Goal: Information Seeking & Learning: Check status

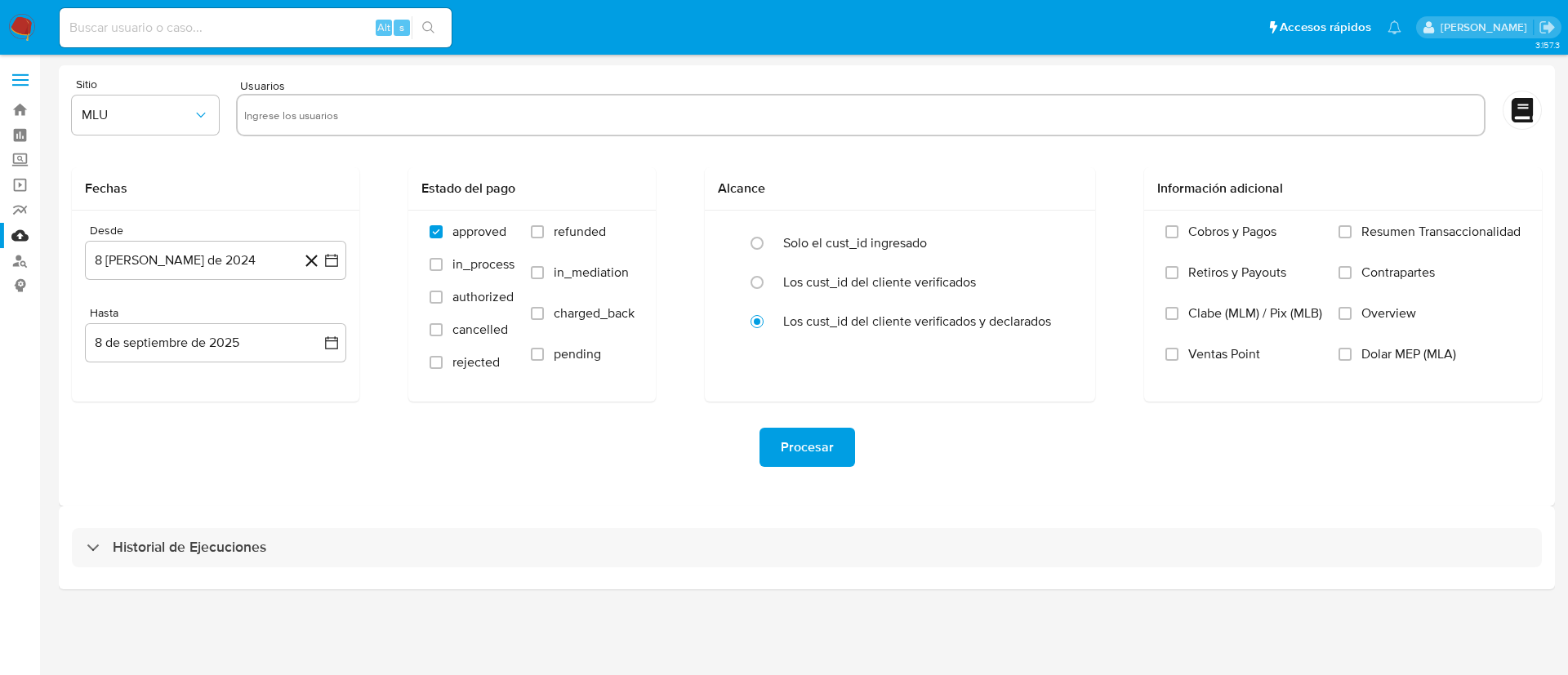
click at [171, 18] on input at bounding box center [255, 28] width 392 height 21
paste input "2495127362"
type input "2495127362"
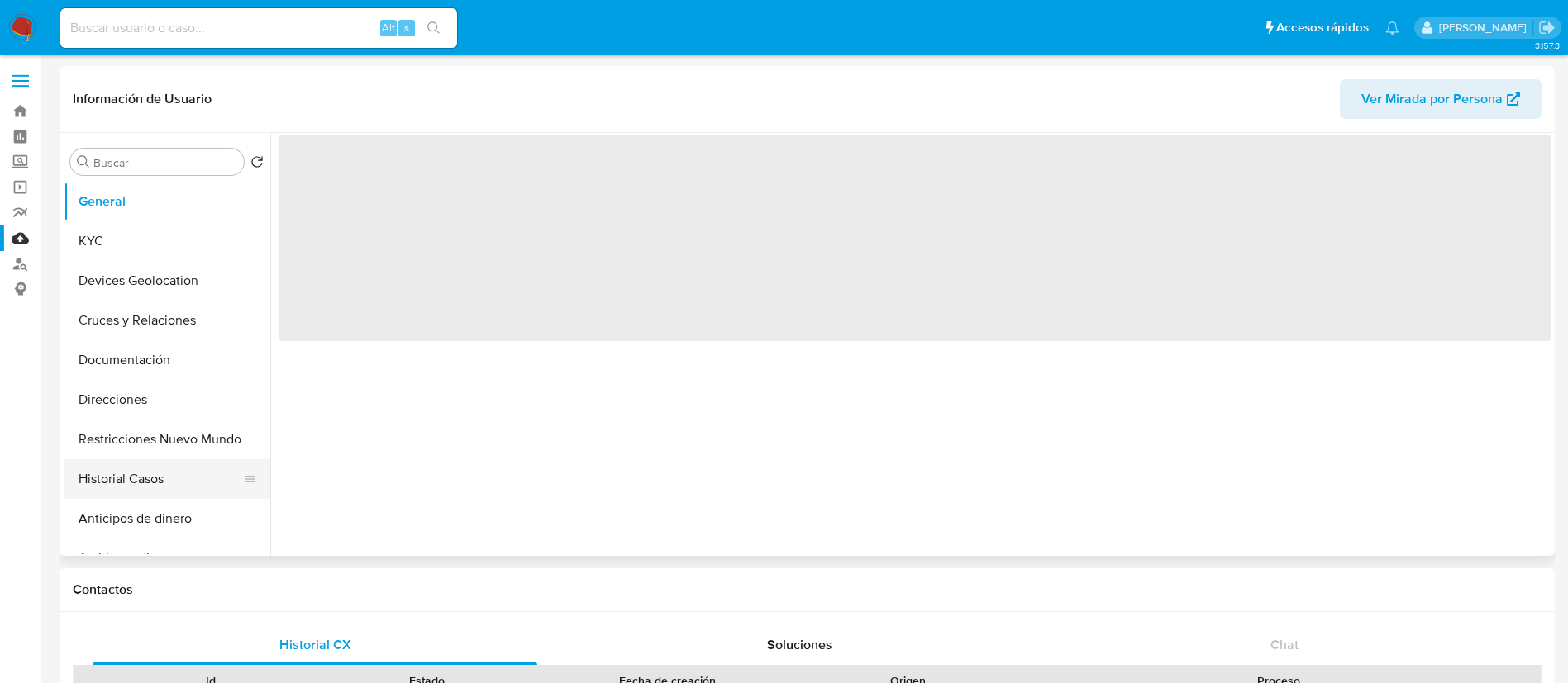
click at [137, 479] on button "Historial Casos" at bounding box center [160, 479] width 193 height 40
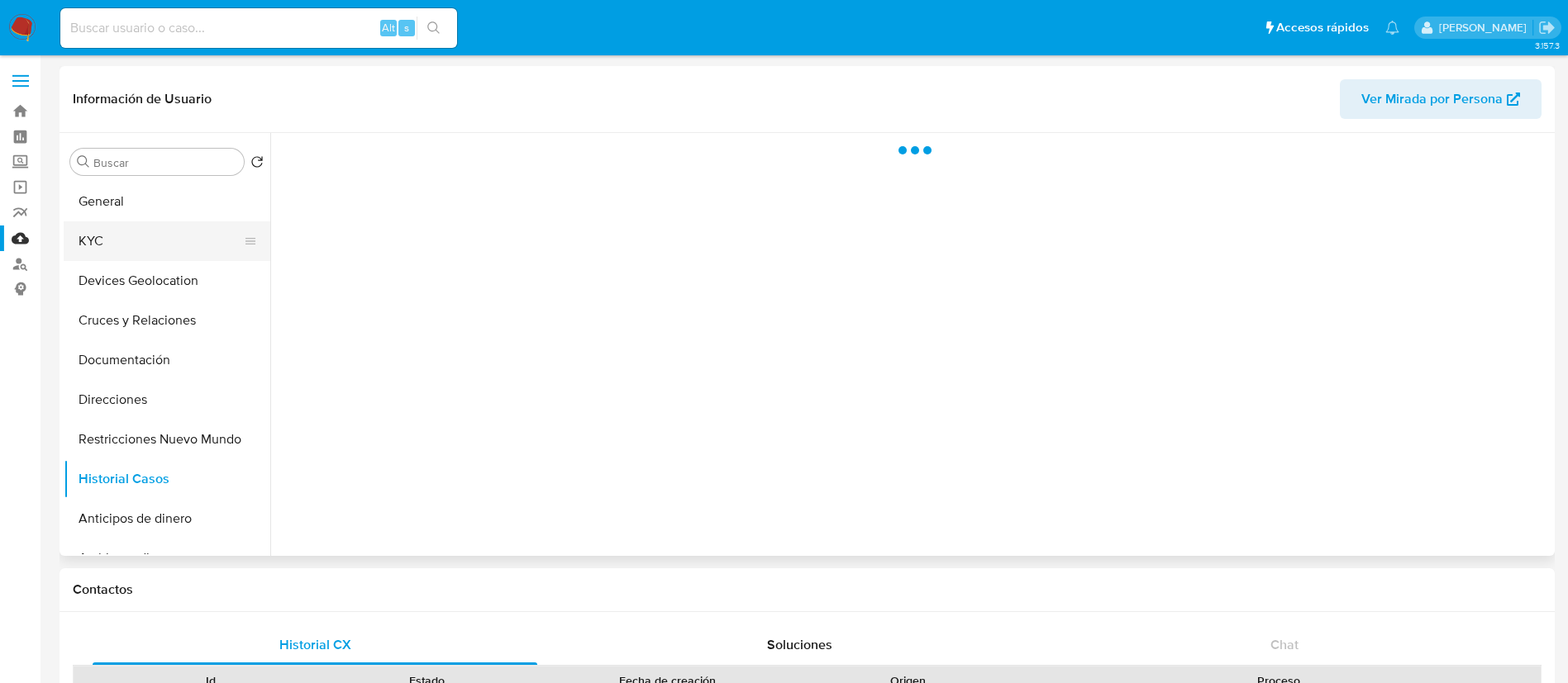
select select "10"
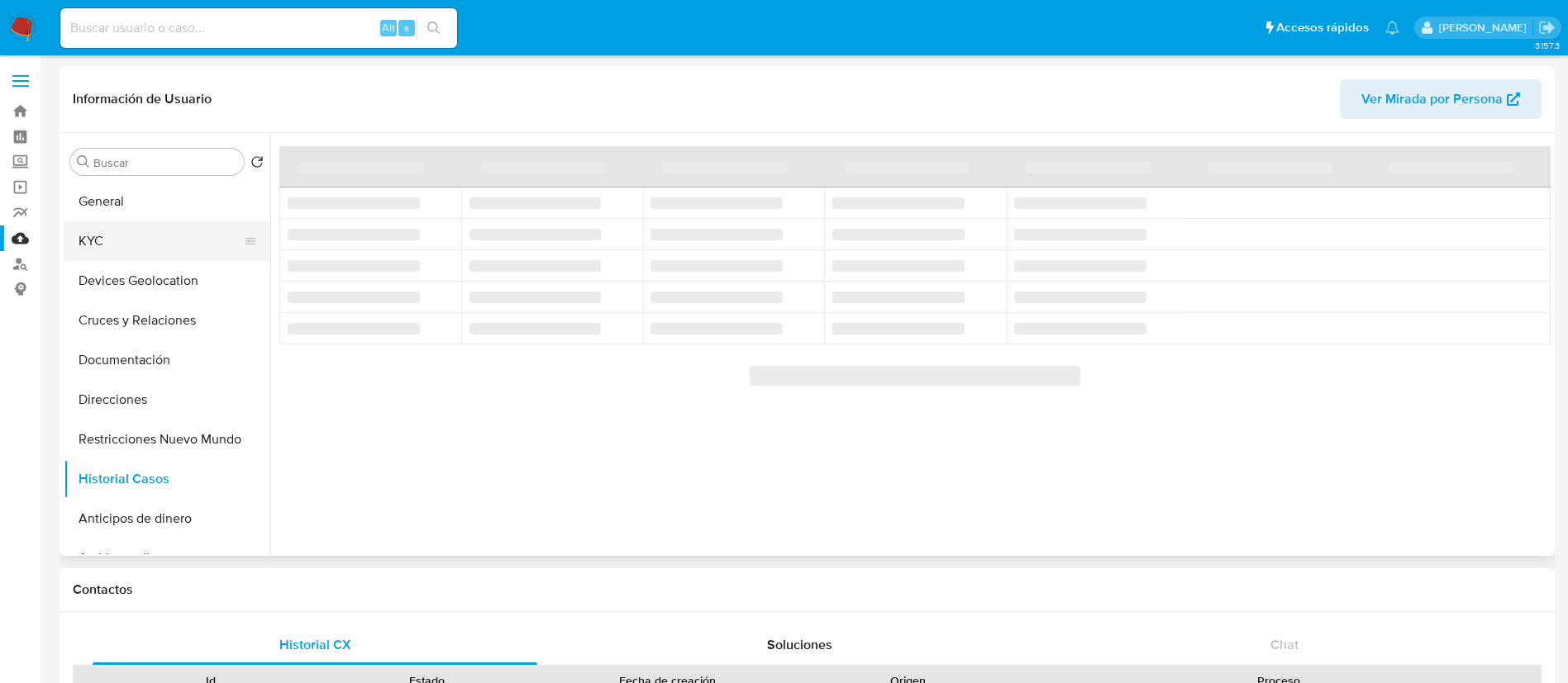
click at [127, 256] on button "KYC" at bounding box center [160, 241] width 193 height 40
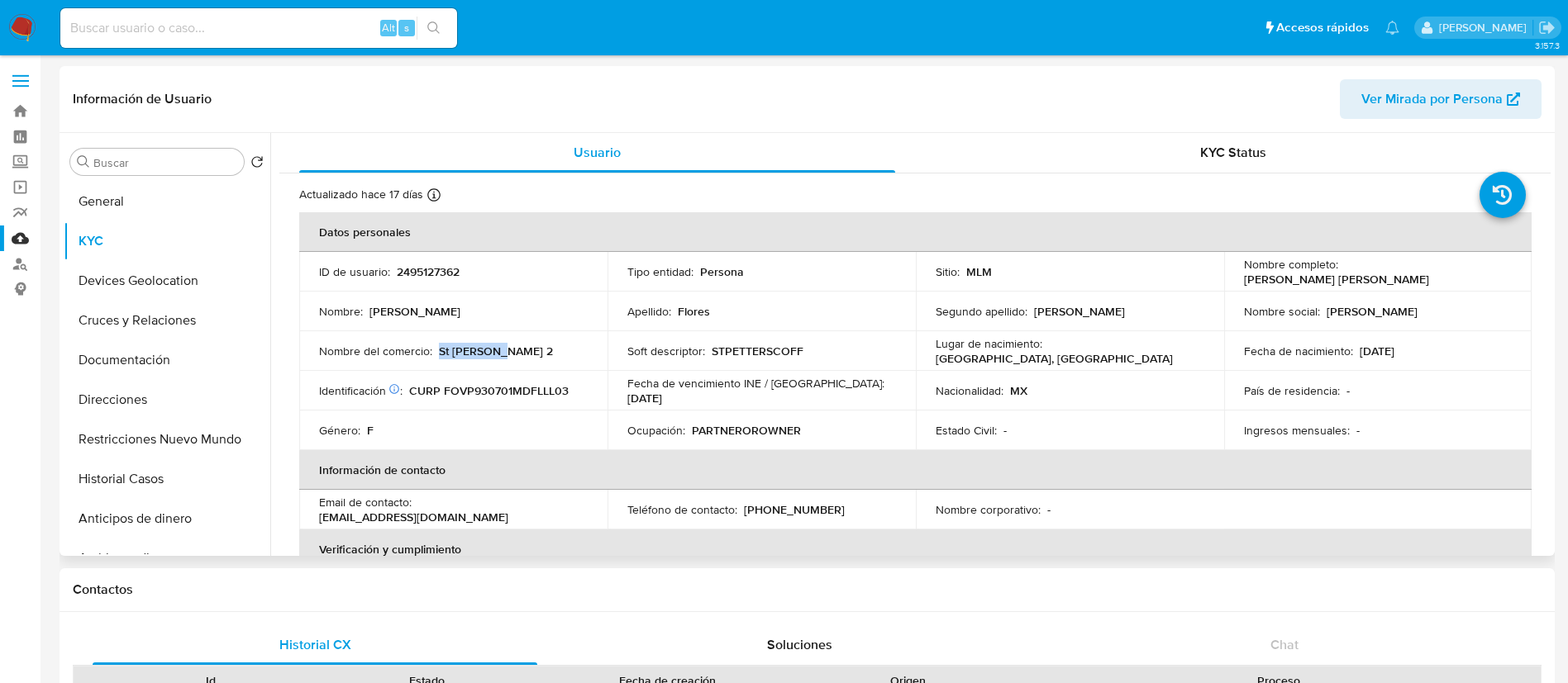
drag, startPoint x: 520, startPoint y: 359, endPoint x: 438, endPoint y: 357, distance: 82.0
click at [438, 357] on td "Nombre del comercio : St Peters 2" at bounding box center [453, 350] width 308 height 40
click at [122, 474] on button "Historial Casos" at bounding box center [160, 479] width 193 height 40
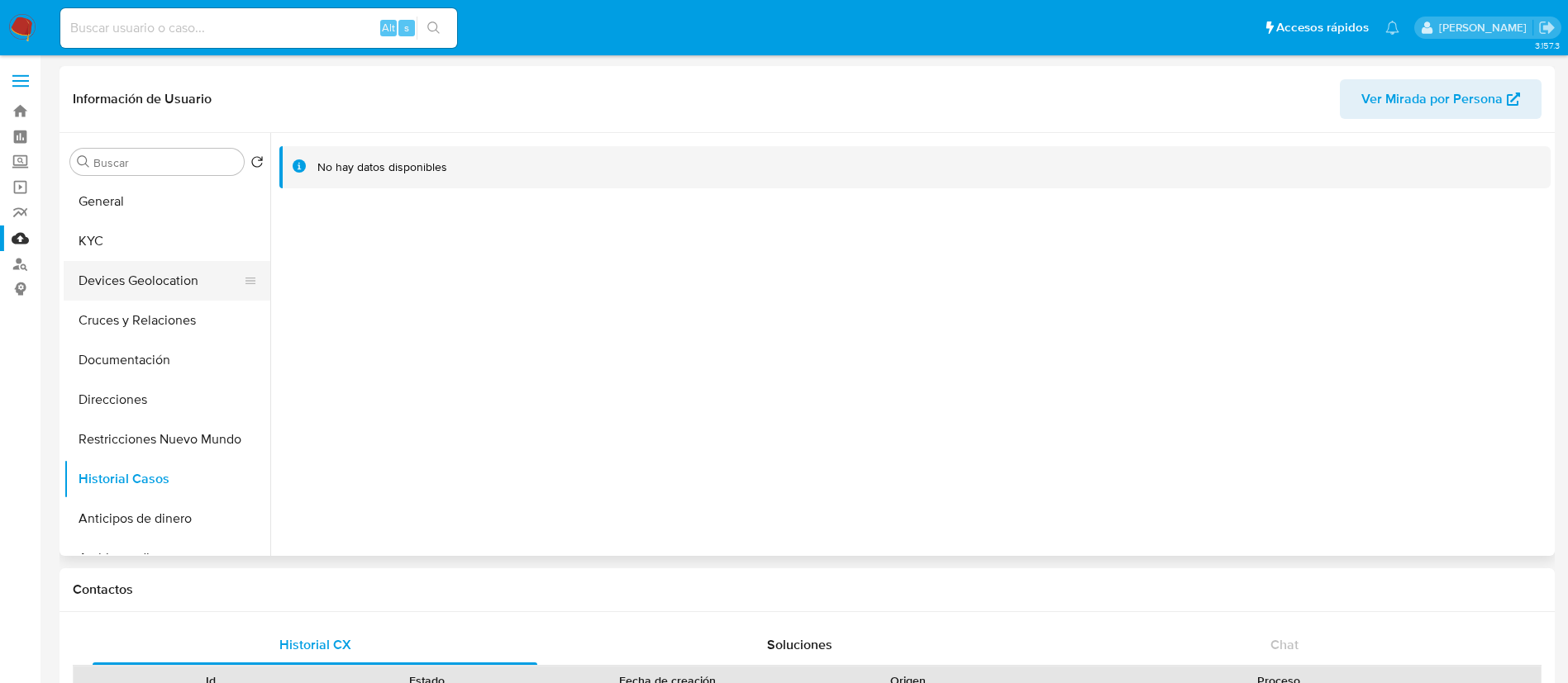
click at [136, 261] on button "Devices Geolocation" at bounding box center [160, 280] width 193 height 40
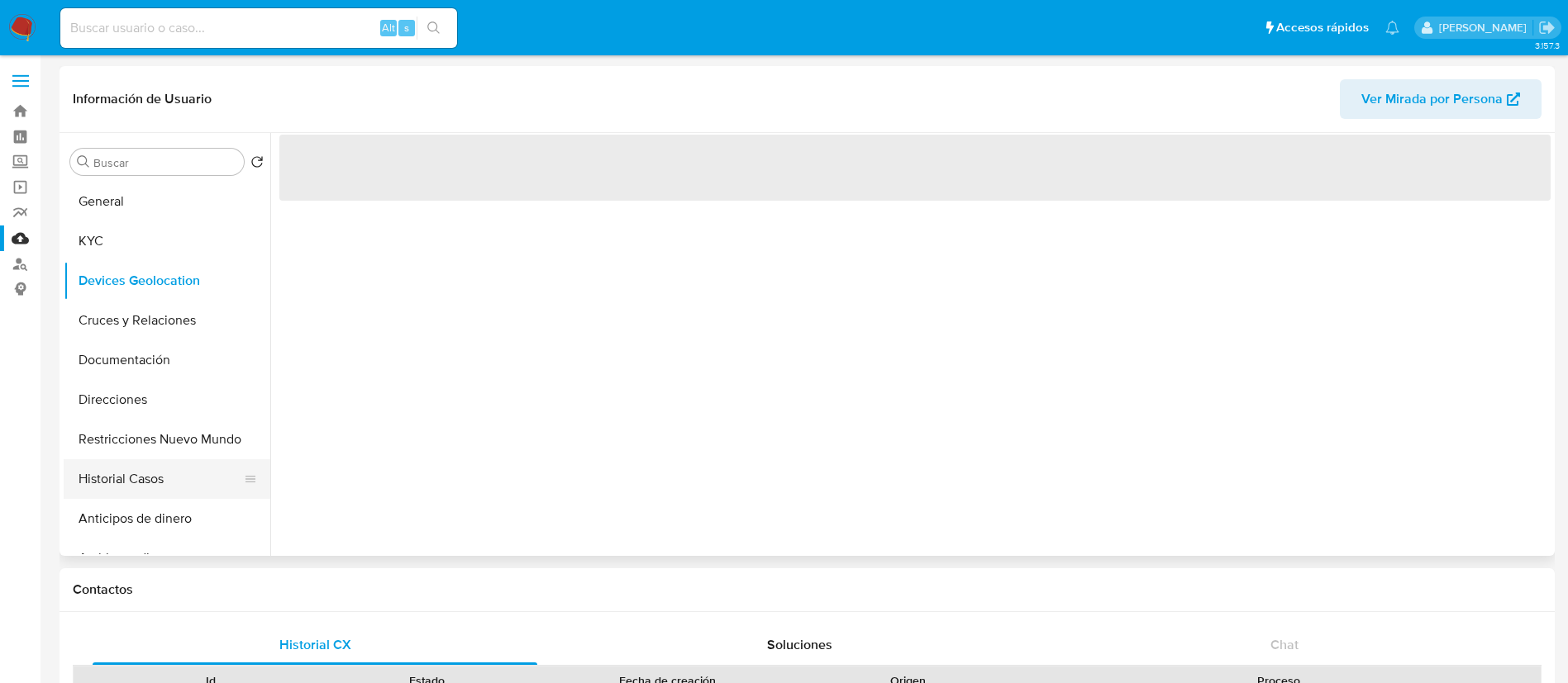
click at [122, 487] on button "Historial Casos" at bounding box center [160, 479] width 193 height 40
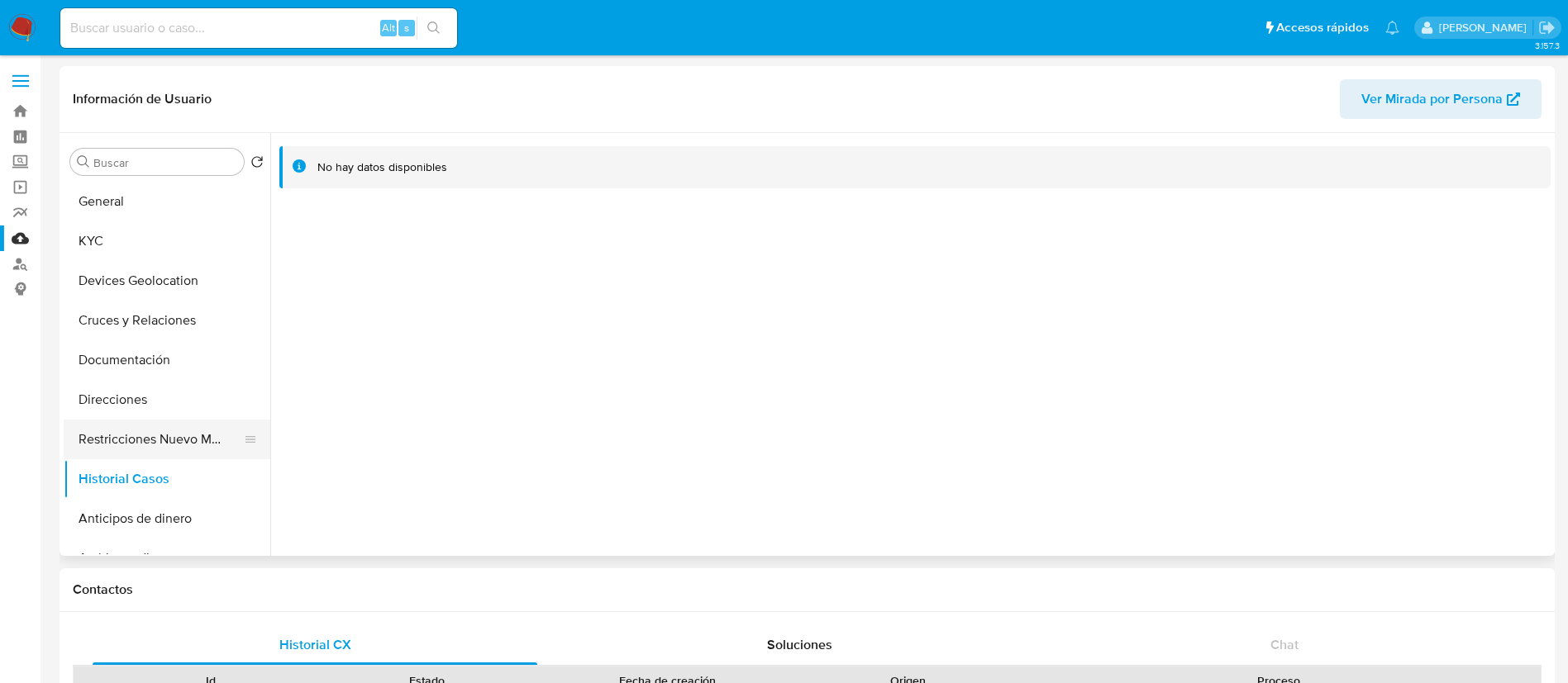
click at [136, 446] on button "Restricciones Nuevo Mundo" at bounding box center [160, 439] width 193 height 40
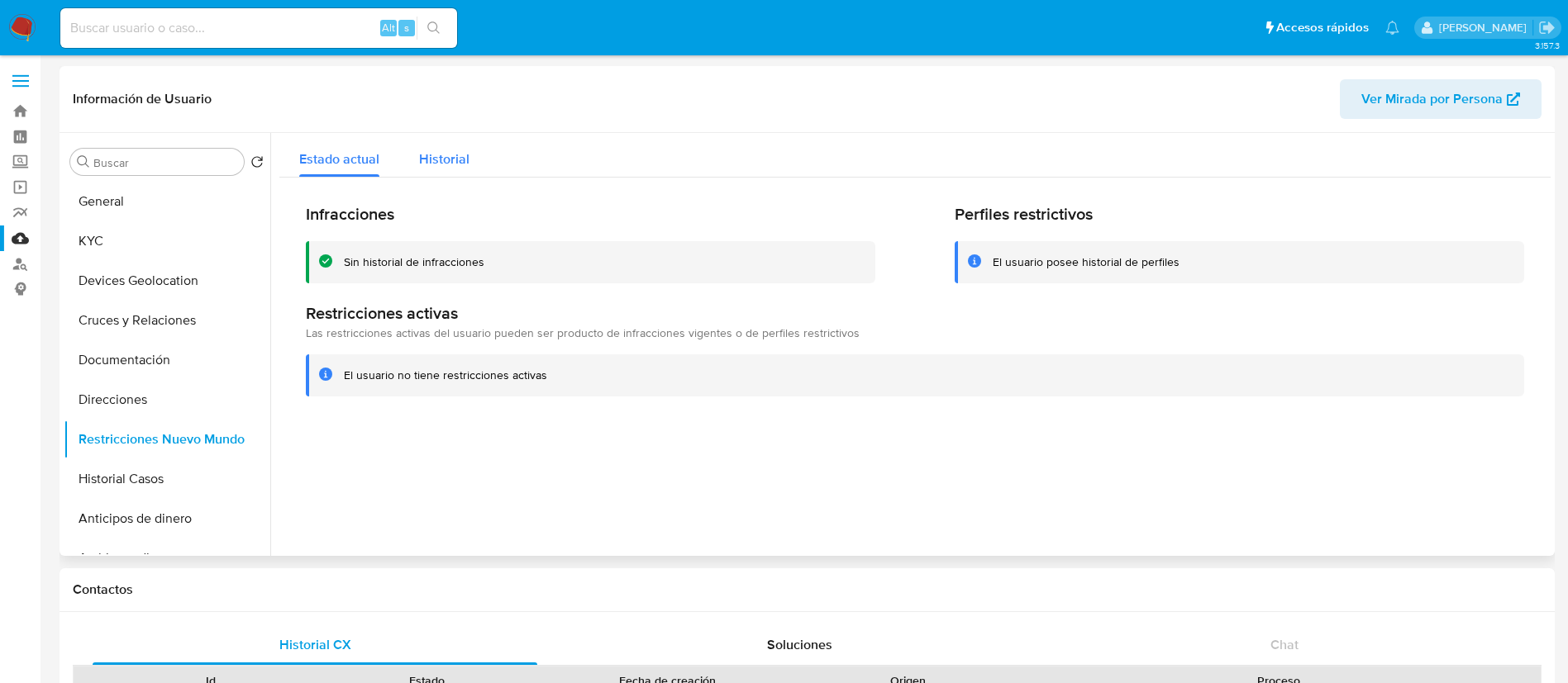
click at [447, 154] on span "Historial" at bounding box center [444, 159] width 51 height 19
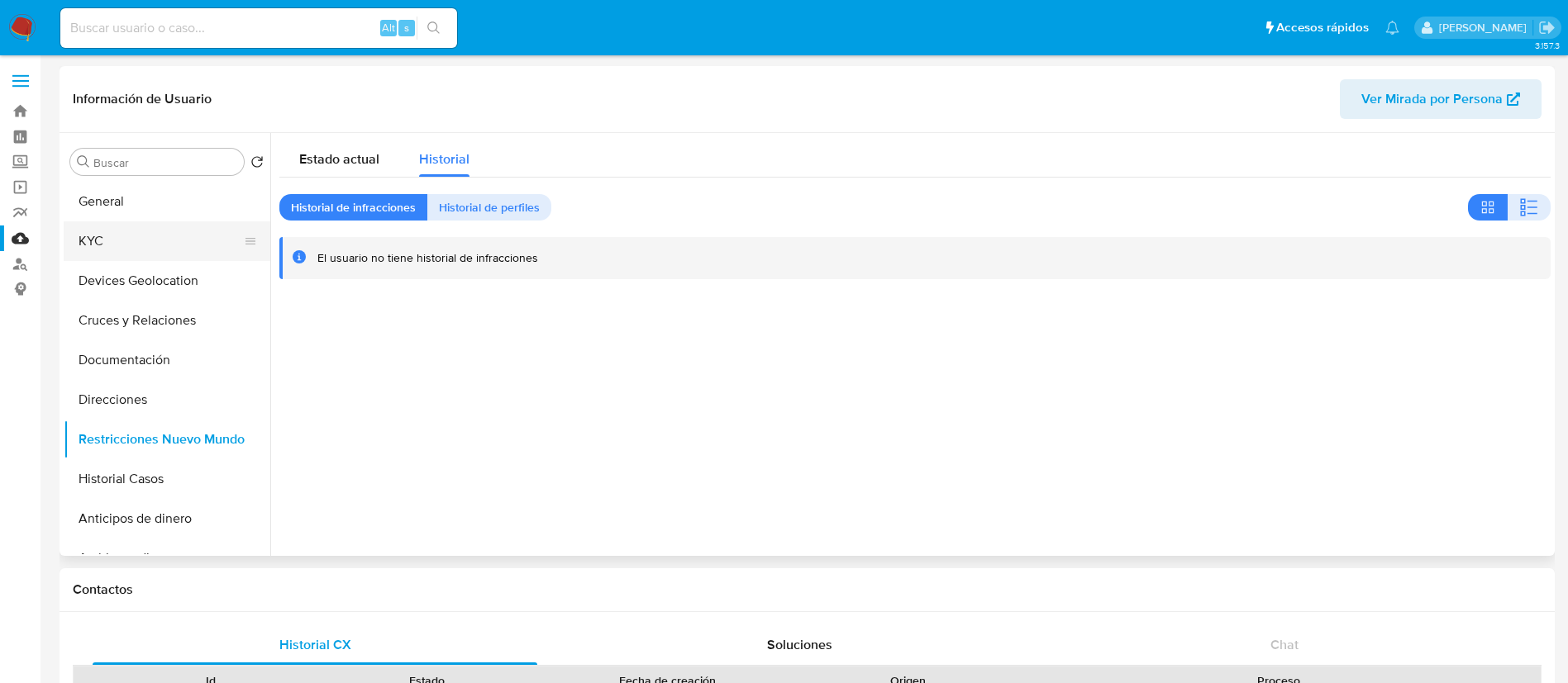
click at [188, 231] on button "KYC" at bounding box center [160, 241] width 193 height 40
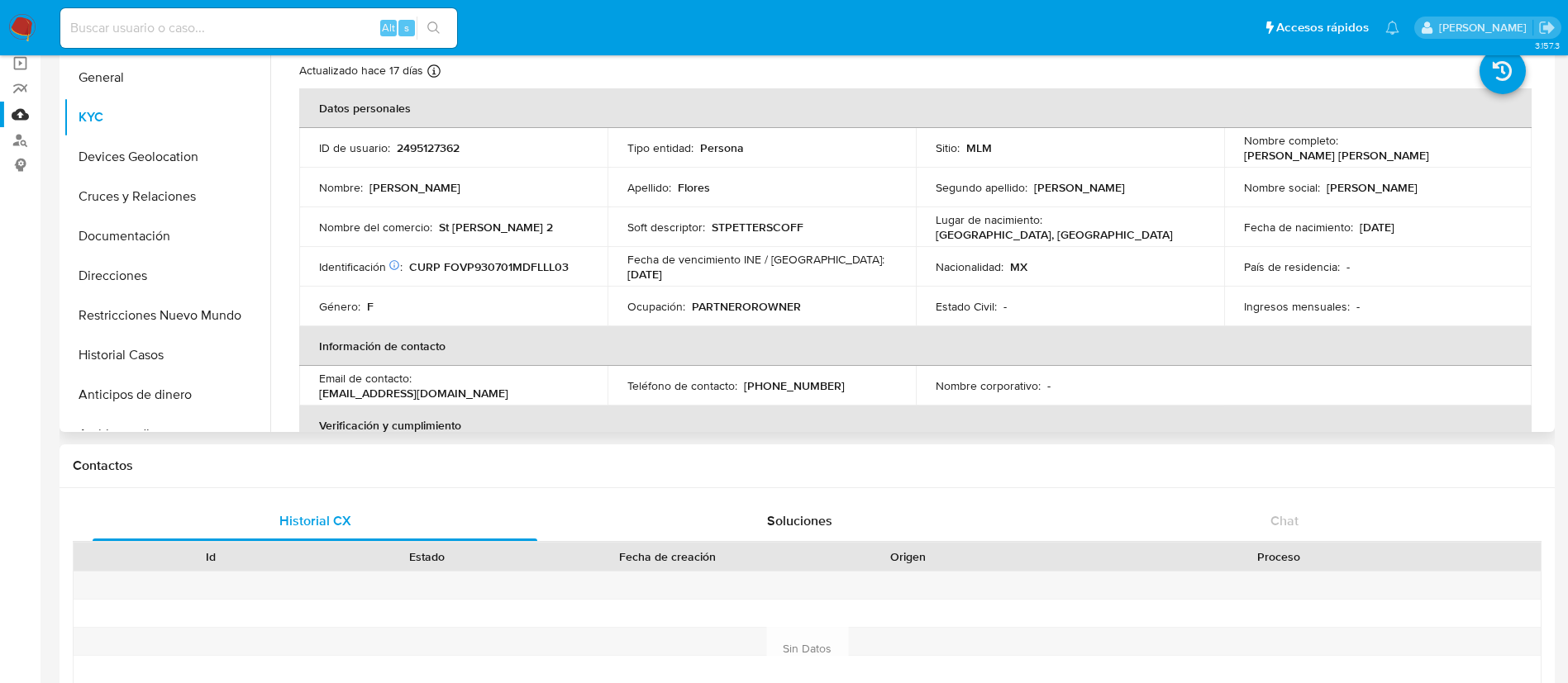
click at [454, 154] on p "2495127362" at bounding box center [428, 148] width 63 height 15
copy p "2495127362"
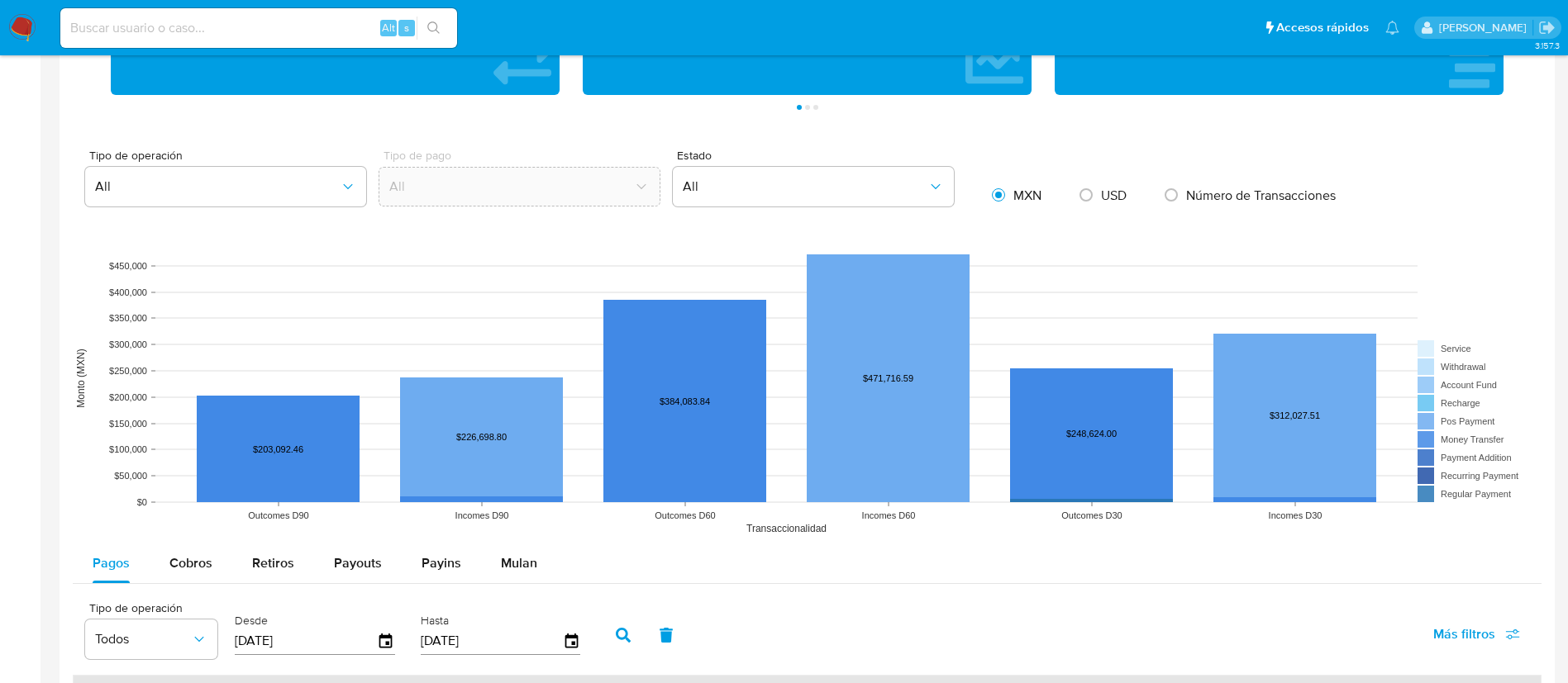
scroll to position [1239, 0]
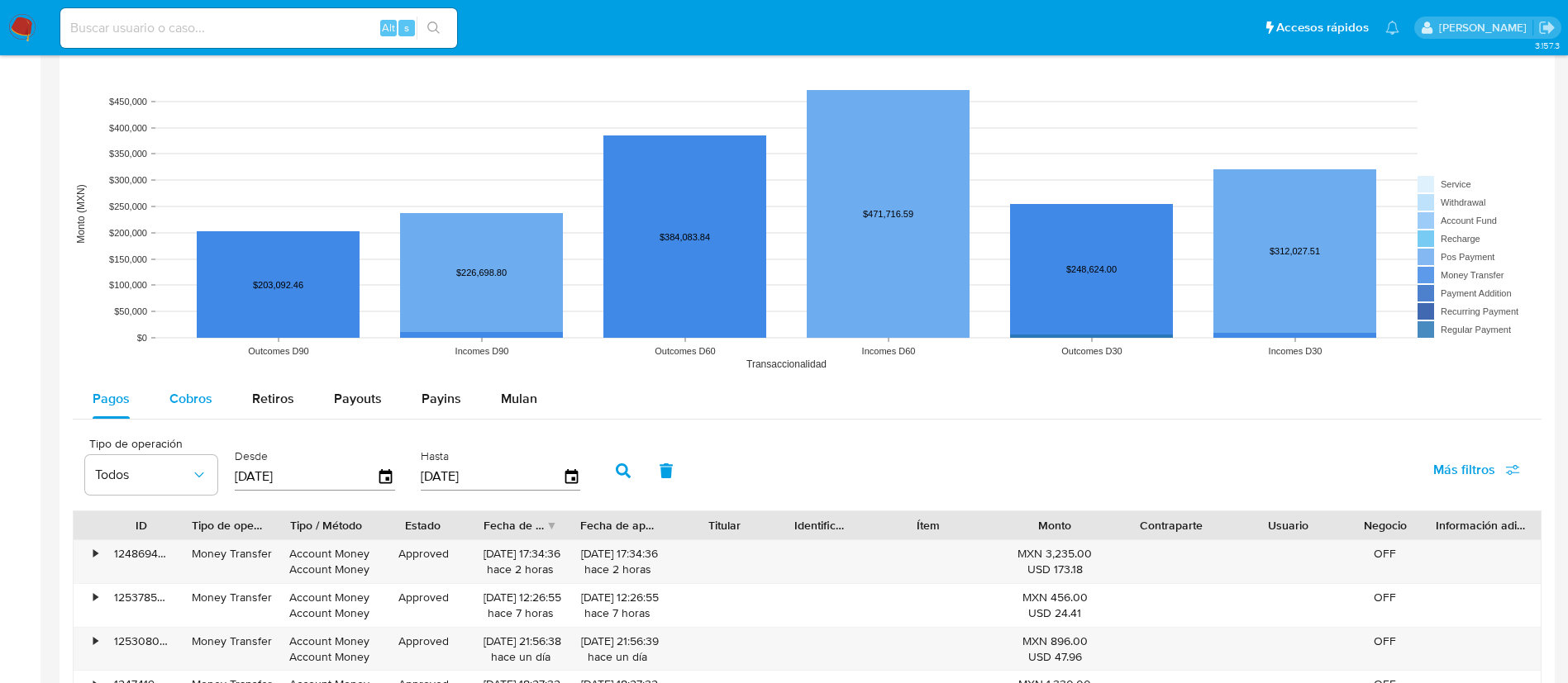
click at [164, 406] on button "Cobros" at bounding box center [191, 398] width 83 height 40
select select "10"
click at [236, 475] on input "[DATE]" at bounding box center [306, 476] width 142 height 26
type input "01/02/2025"
type input "3_/__/____"
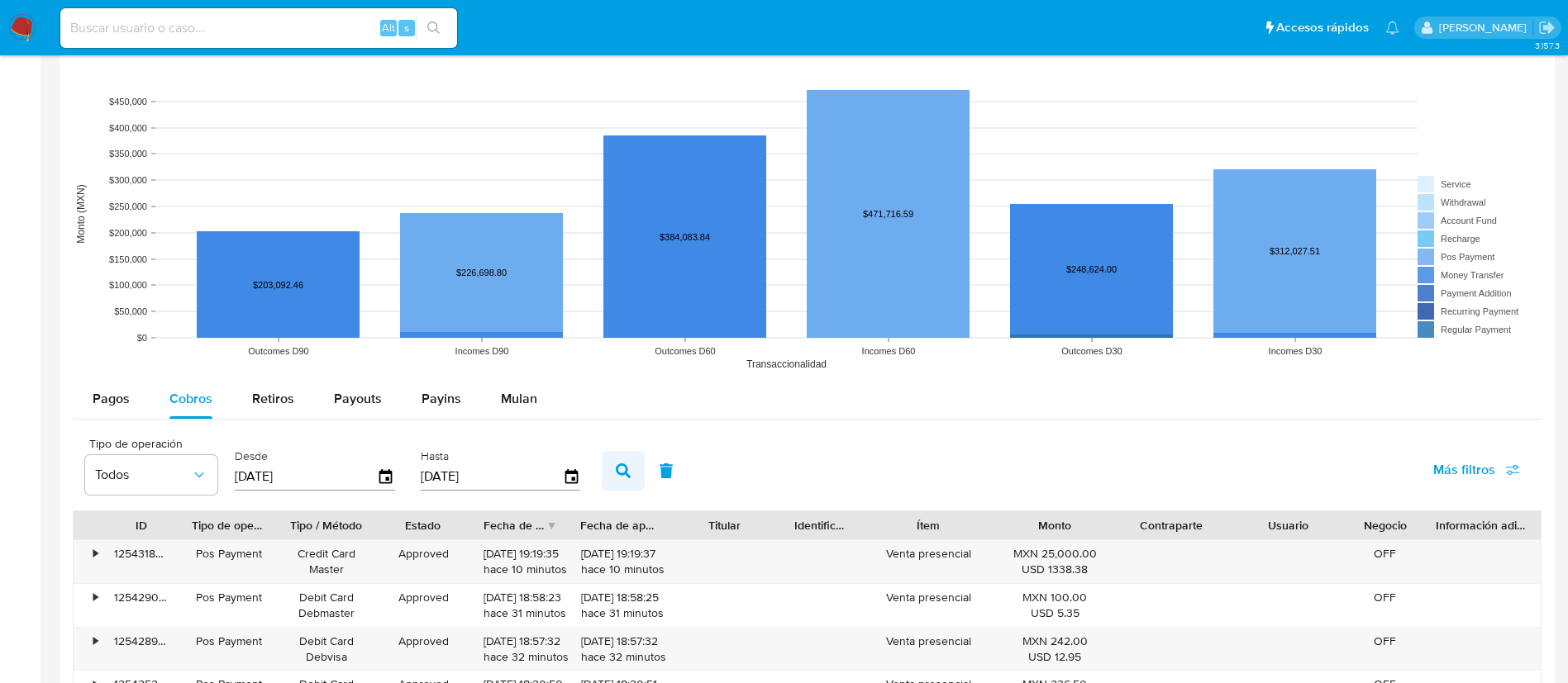
type input "31/07/2025"
click at [640, 467] on button "button" at bounding box center [623, 470] width 43 height 40
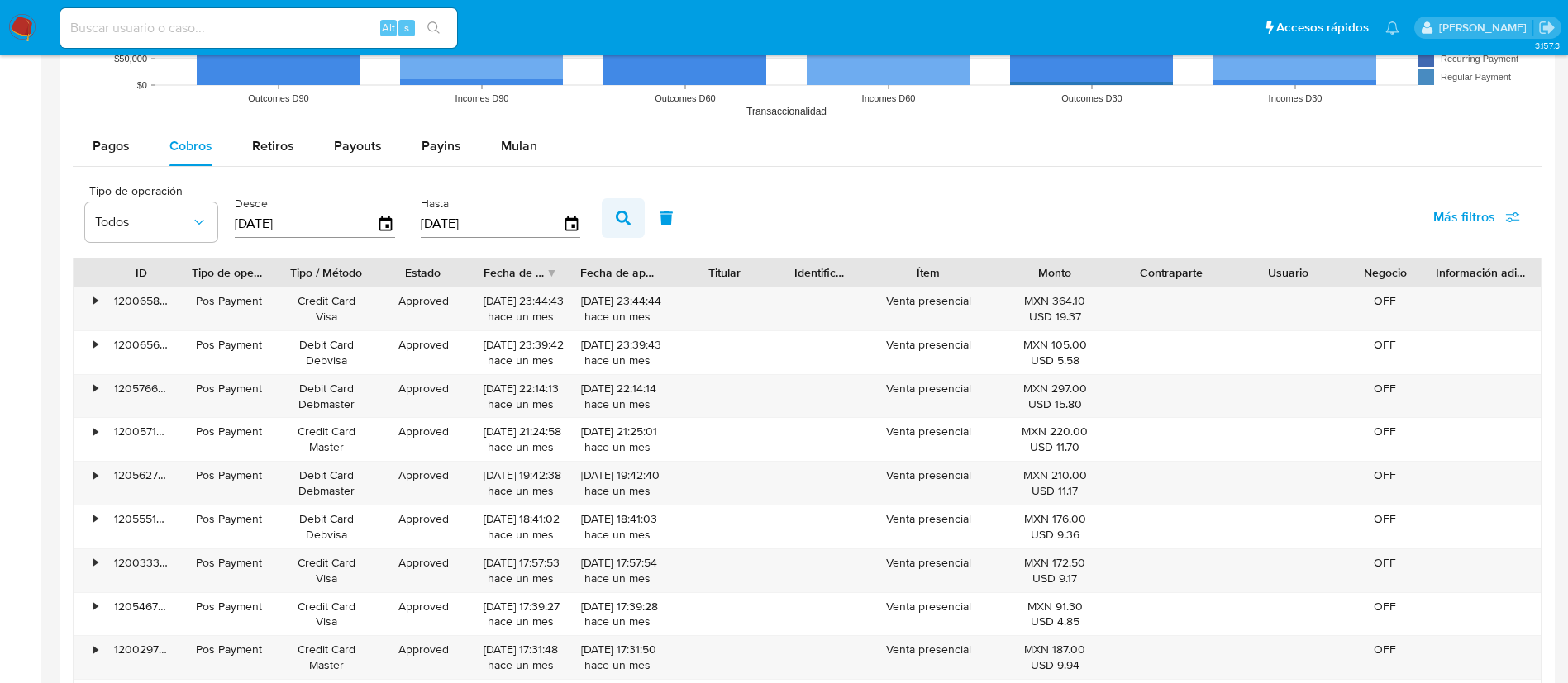
scroll to position [1611, 0]
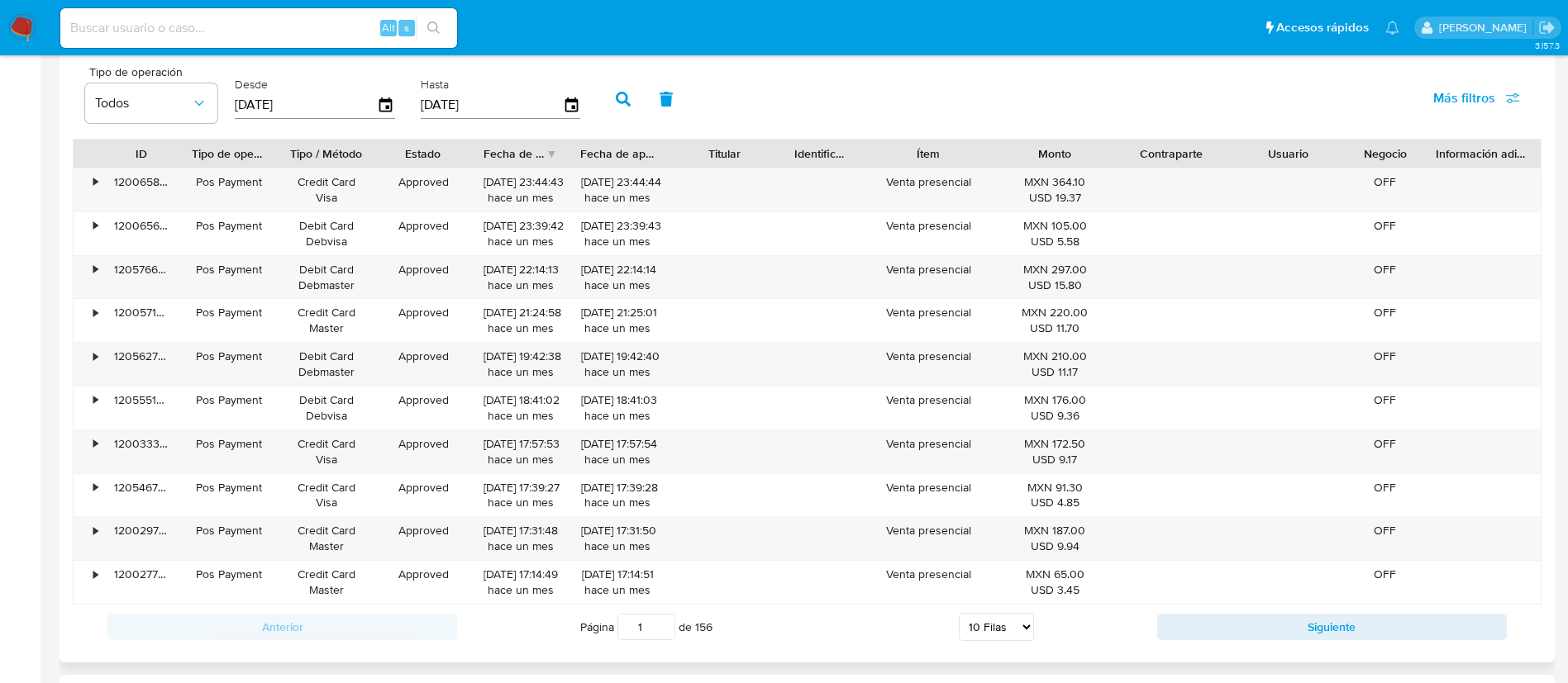
click at [959, 626] on select "5 Filas 10 Filas 20 Filas 25 Filas 50 Filas 100 Filas" at bounding box center [996, 626] width 75 height 28
select select "100"
click at [959, 613] on select "5 Filas 10 Filas 20 Filas 25 Filas 50 Filas 100 Filas" at bounding box center [996, 626] width 75 height 28
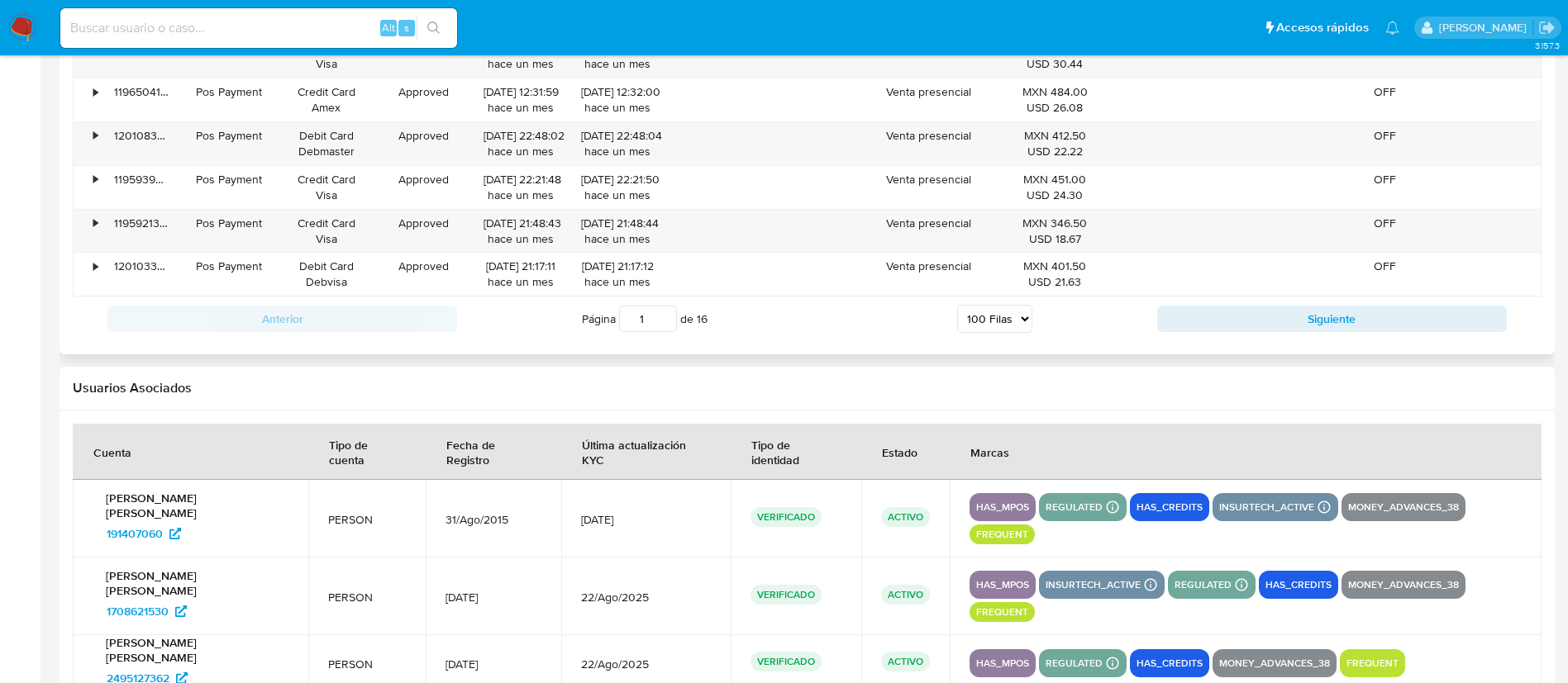
scroll to position [5931, 0]
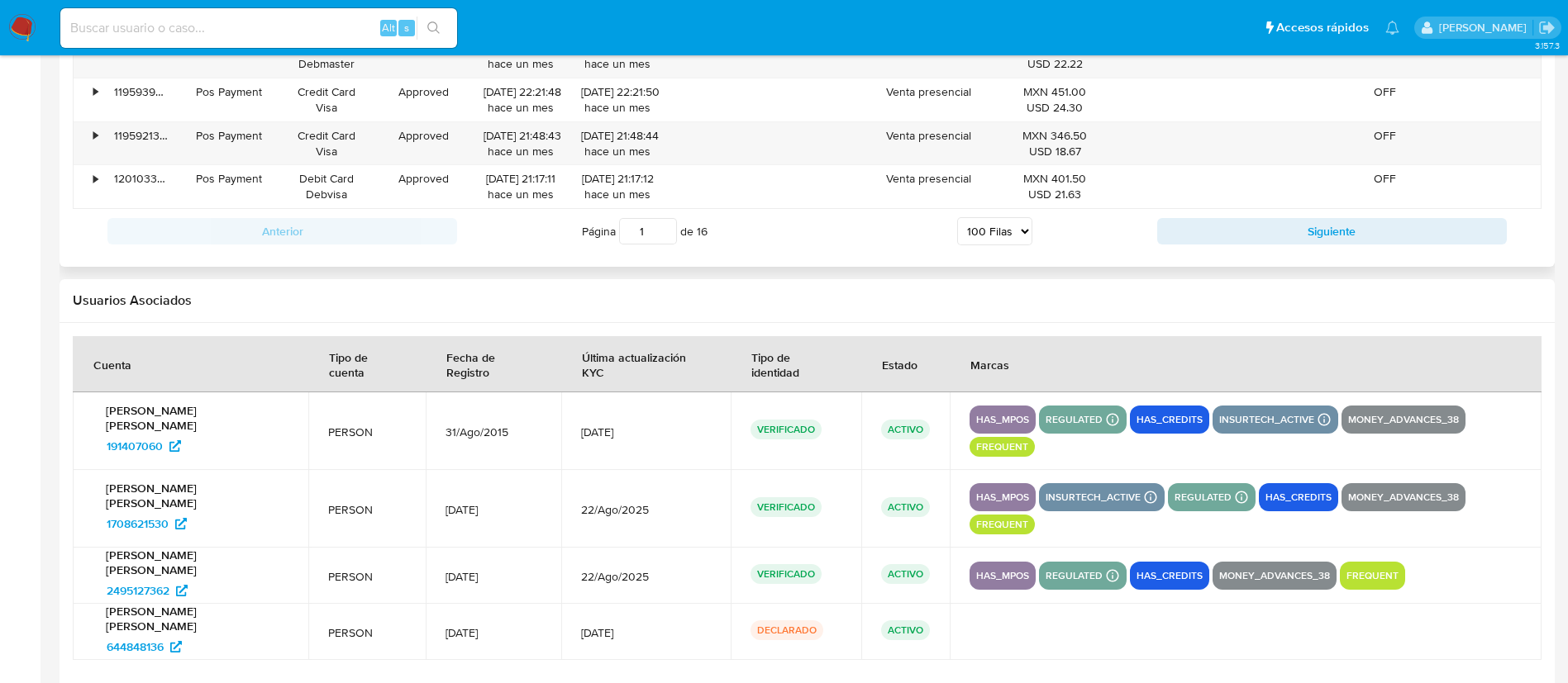
drag, startPoint x: 1325, startPoint y: 236, endPoint x: 1281, endPoint y: 245, distance: 44.9
click at [1325, 236] on button "Siguiente" at bounding box center [1332, 230] width 350 height 26
type input "2"
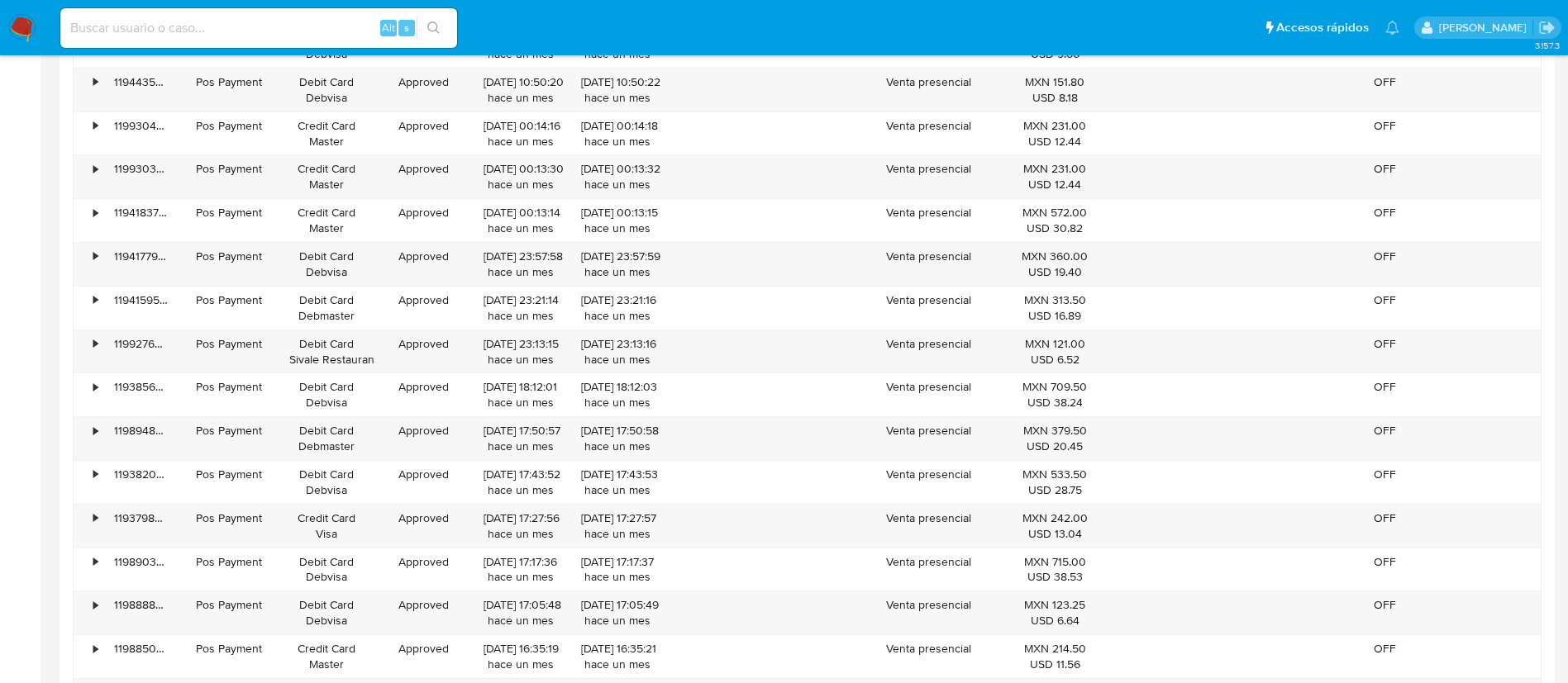
scroll to position [3948, 0]
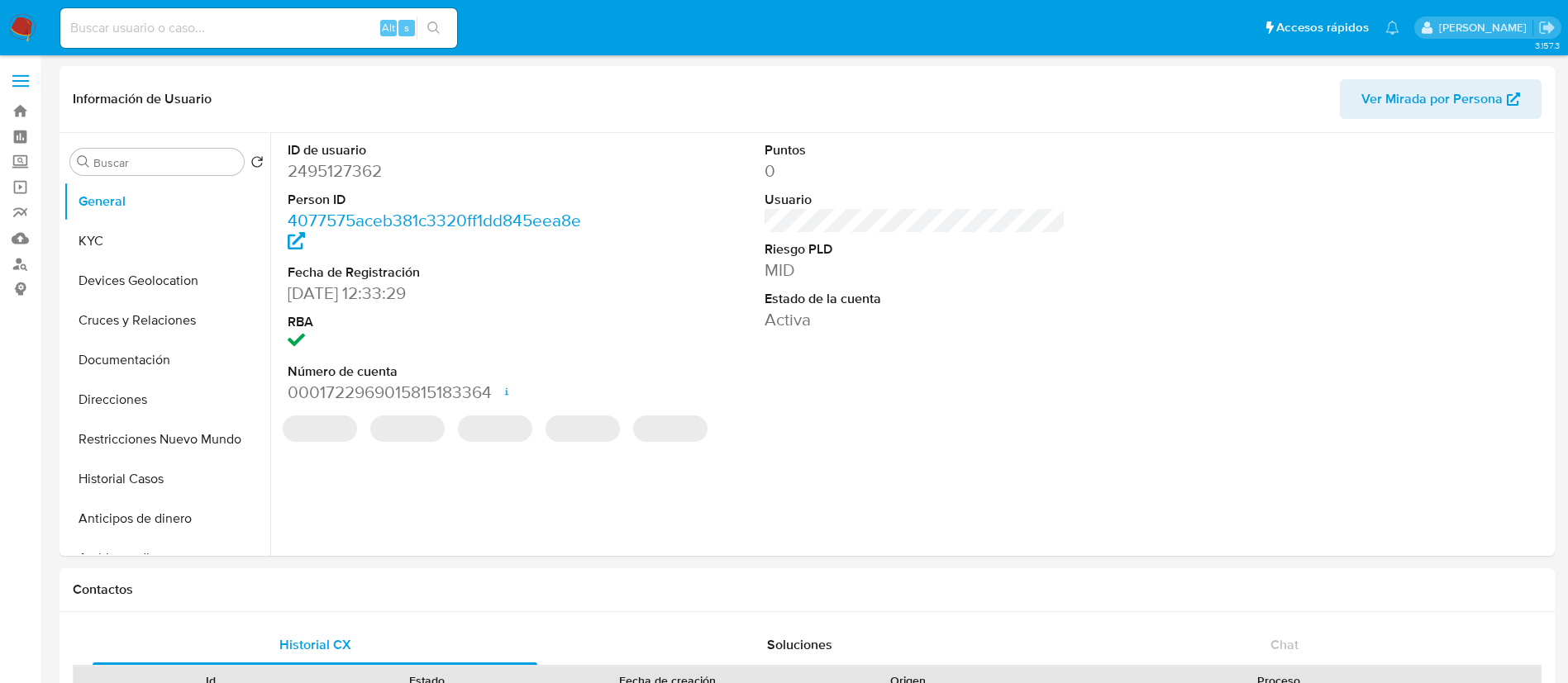
select select "10"
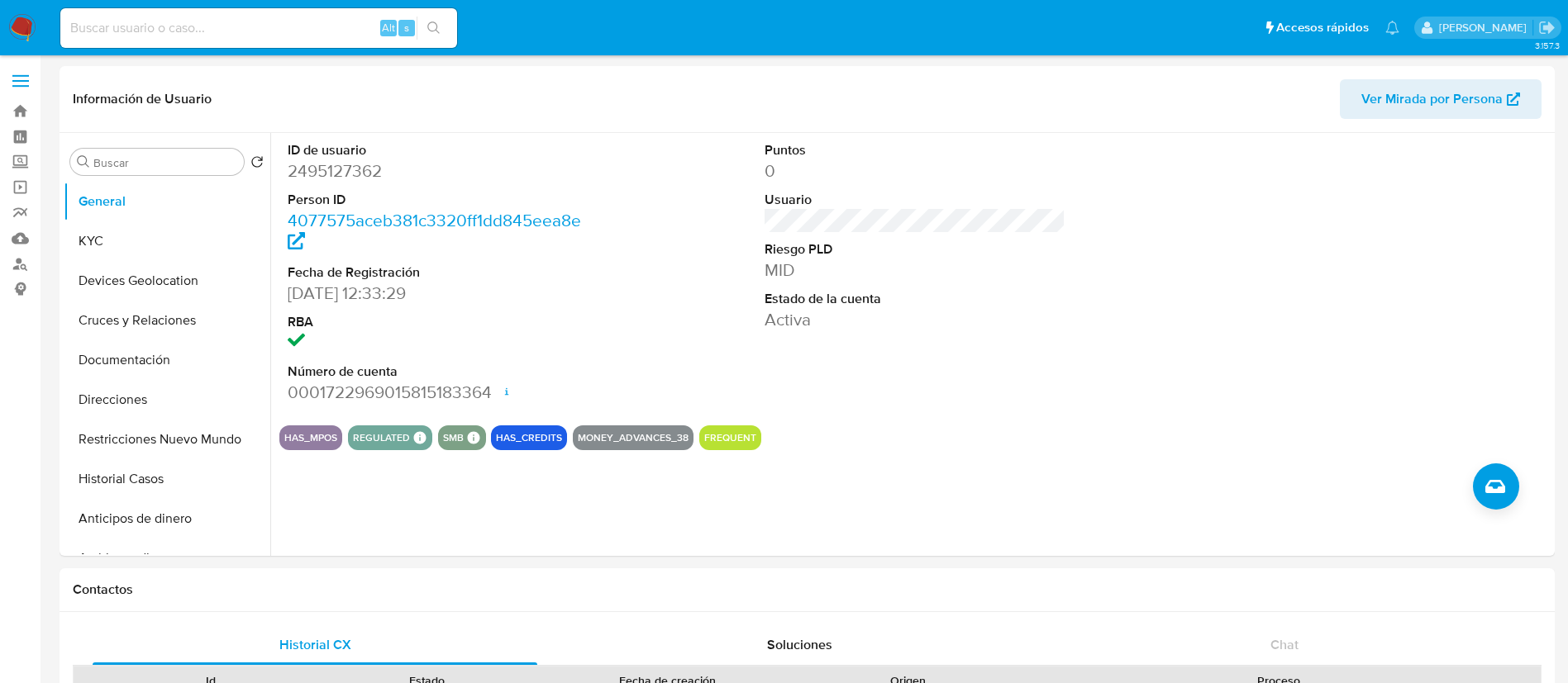
click at [269, 40] on div "Alt s" at bounding box center [259, 28] width 397 height 40
click at [273, 27] on input at bounding box center [259, 28] width 397 height 21
paste input "JULIO CECAR GARCIA PEREZ"
type input "JULIO CECAR GARCIA PEREZ"
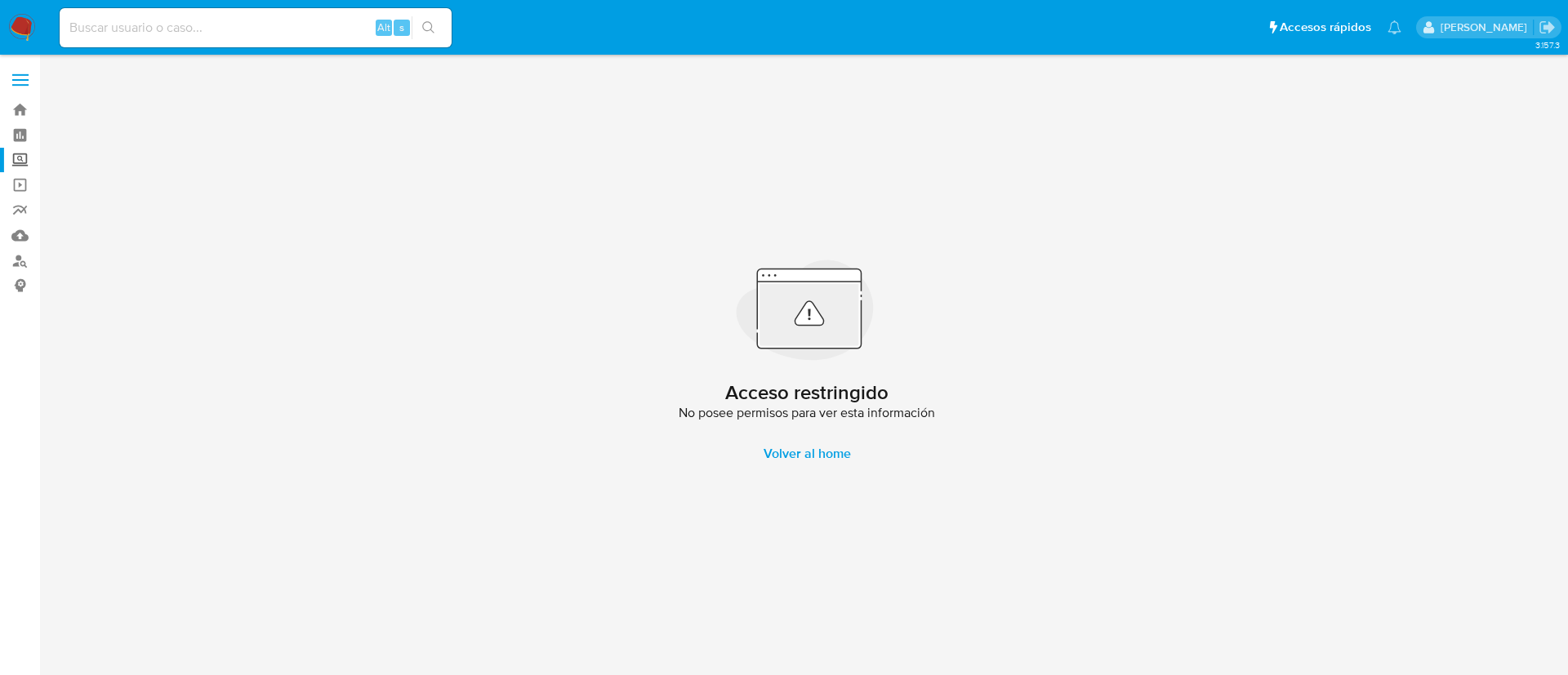
click at [19, 159] on label "Screening" at bounding box center [97, 160] width 194 height 25
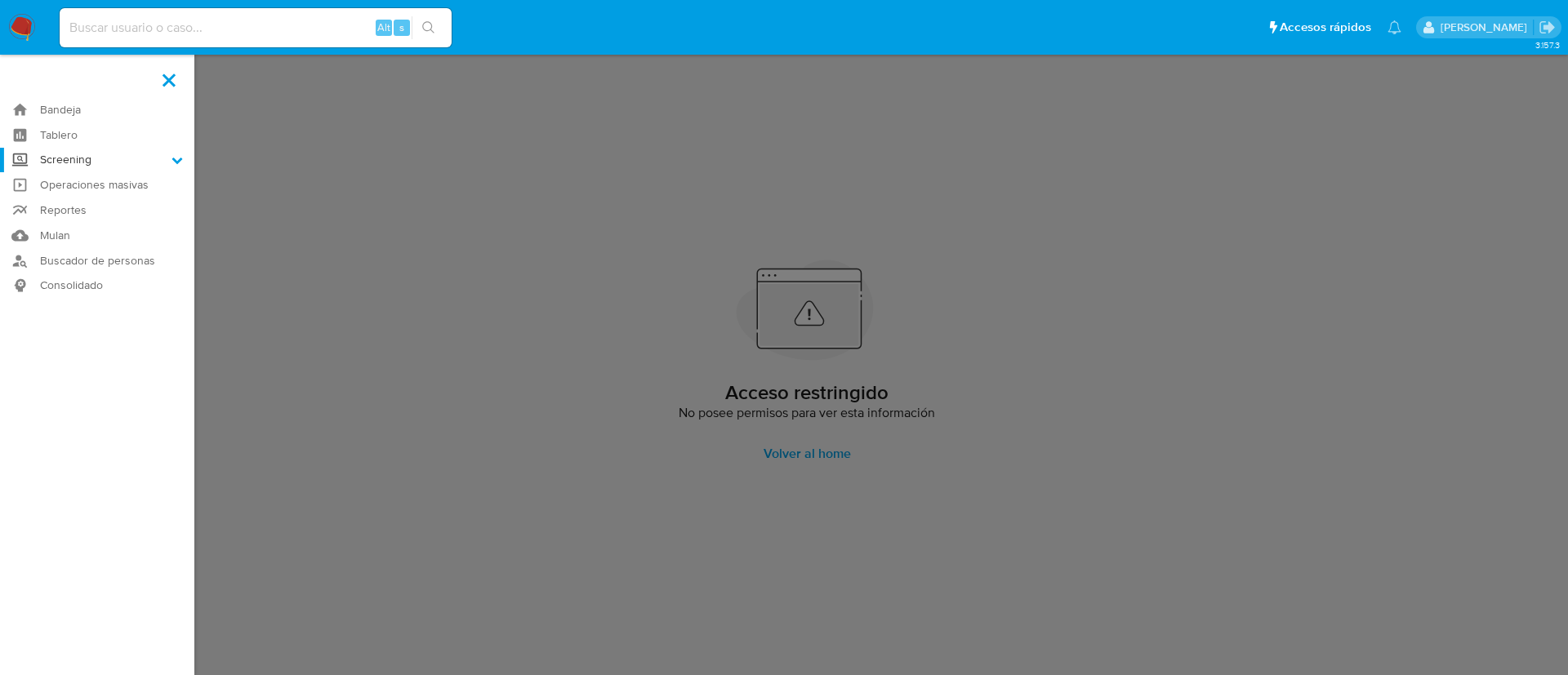
click at [0, 0] on input "Screening" at bounding box center [0, 0] width 0 height 0
click at [66, 221] on link "Herramientas" at bounding box center [97, 224] width 194 height 20
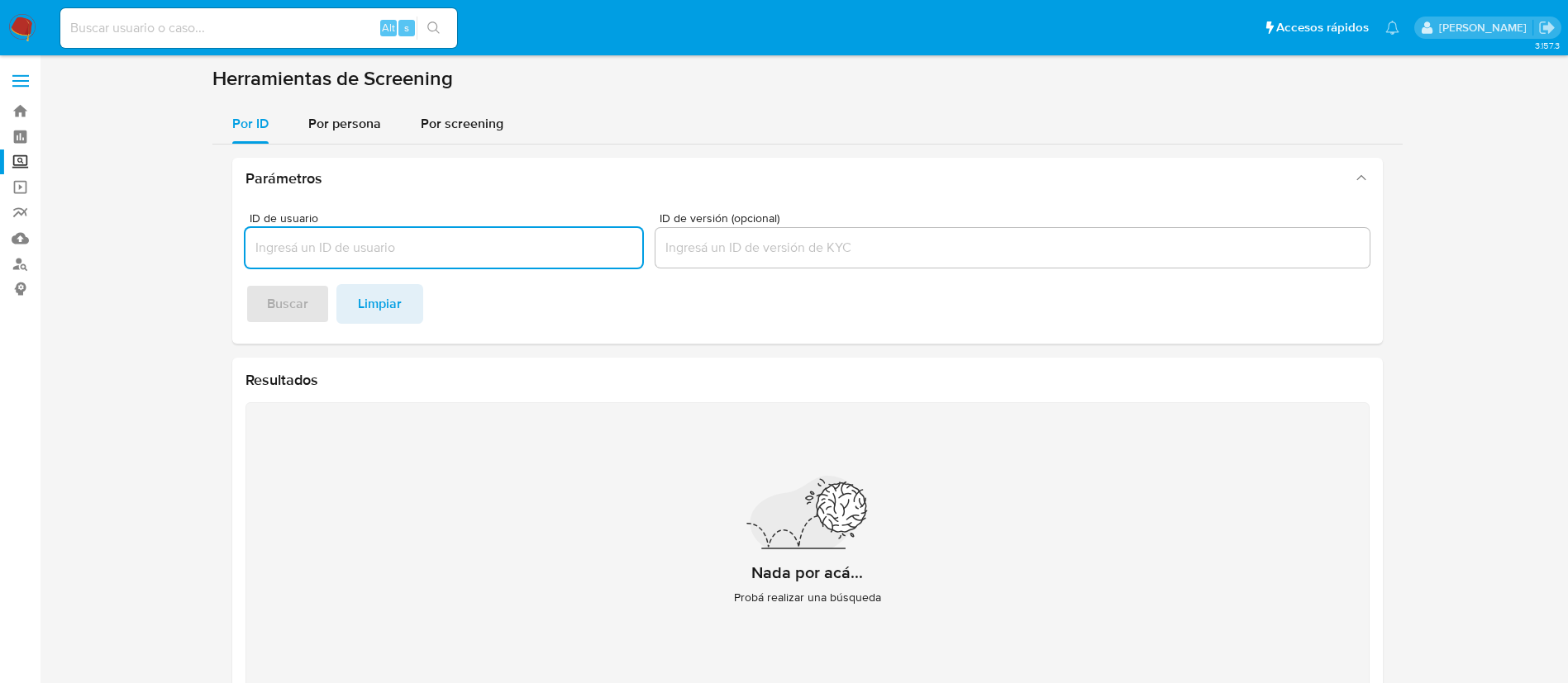
drag, startPoint x: 337, startPoint y: 120, endPoint x: 353, endPoint y: 155, distance: 38.5
click at [339, 122] on span "Por persona" at bounding box center [345, 123] width 73 height 19
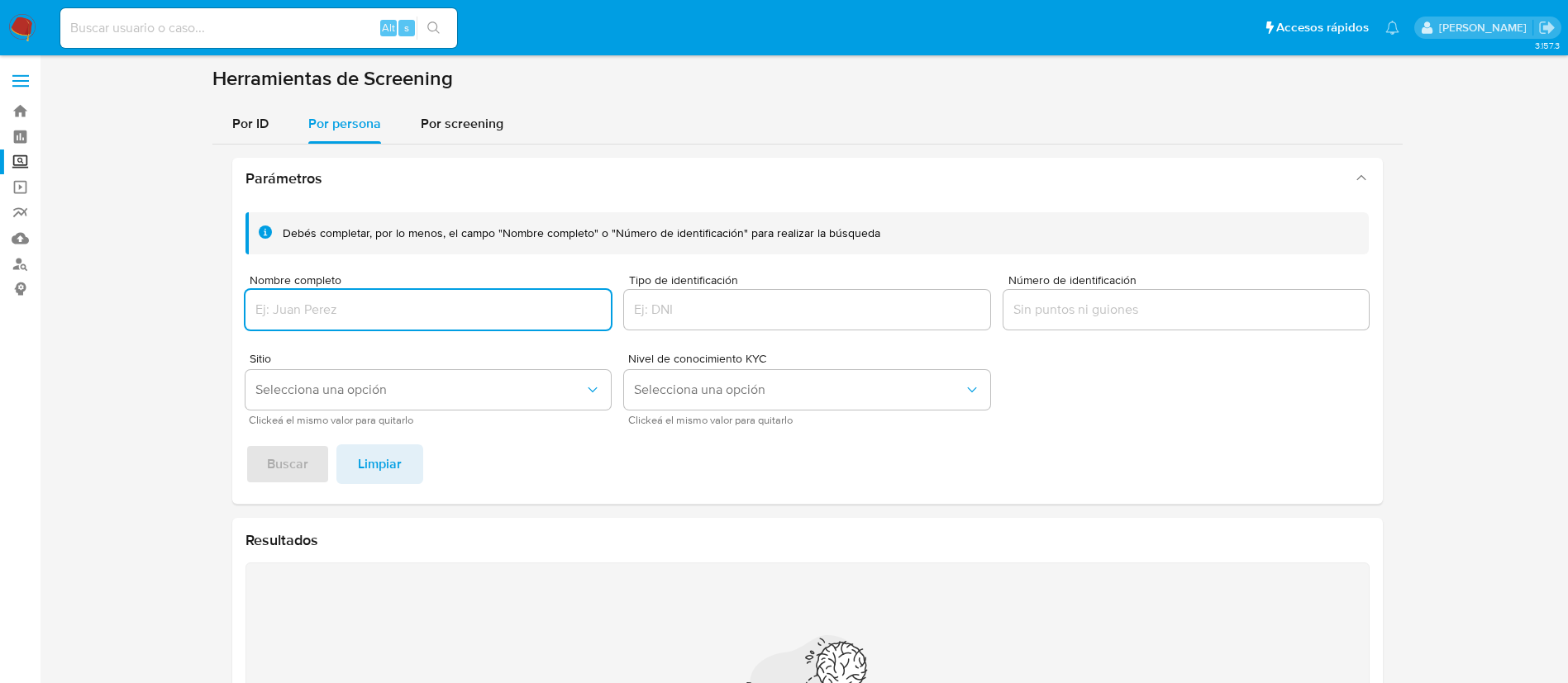
click at [374, 306] on input "Nombre completo" at bounding box center [428, 309] width 366 height 21
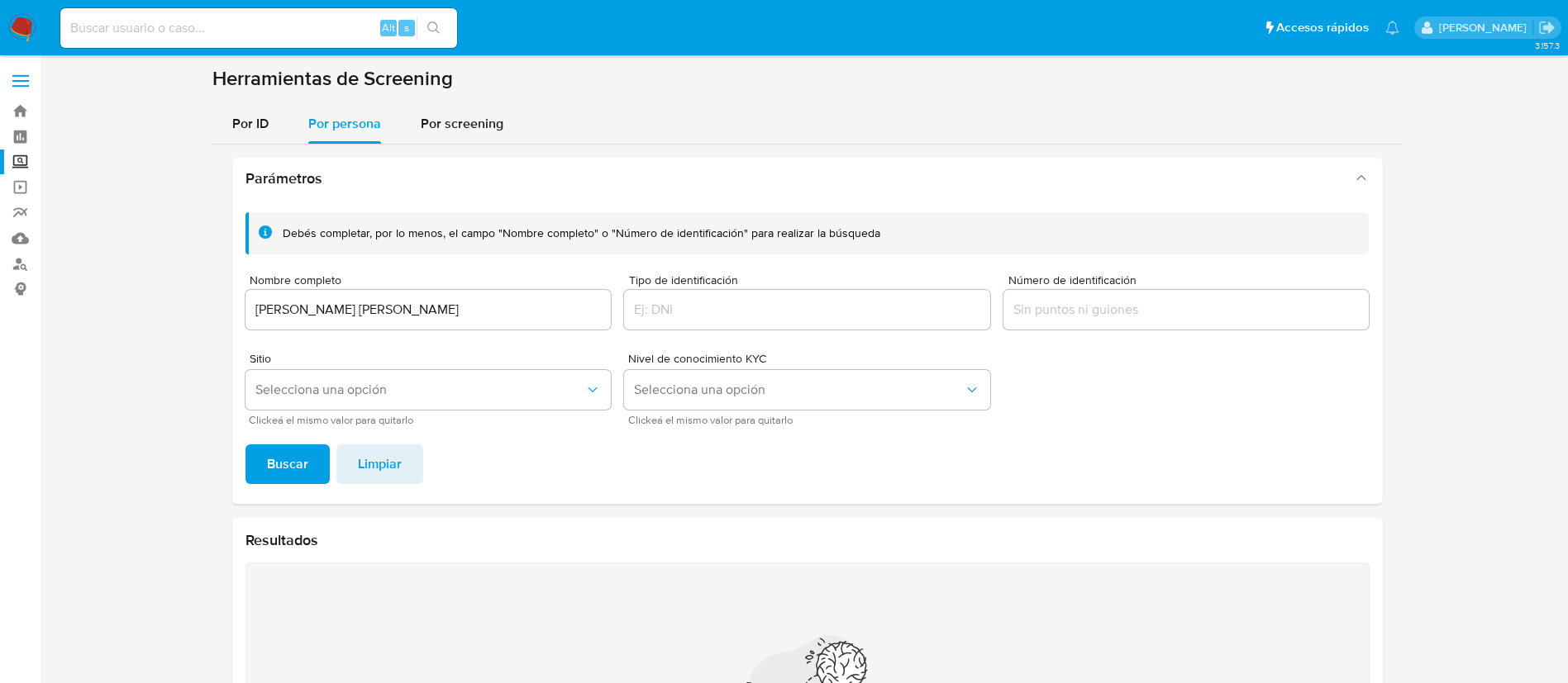
drag, startPoint x: 302, startPoint y: 462, endPoint x: 324, endPoint y: 295, distance: 168.4
click at [321, 295] on div "Debés completar, por lo menos, el campo "Nombre completo" o "Número de identifi…" at bounding box center [808, 351] width 1151 height 305
click at [318, 308] on input "JULIO CECAR GARCIA PEREZ" at bounding box center [428, 309] width 366 height 21
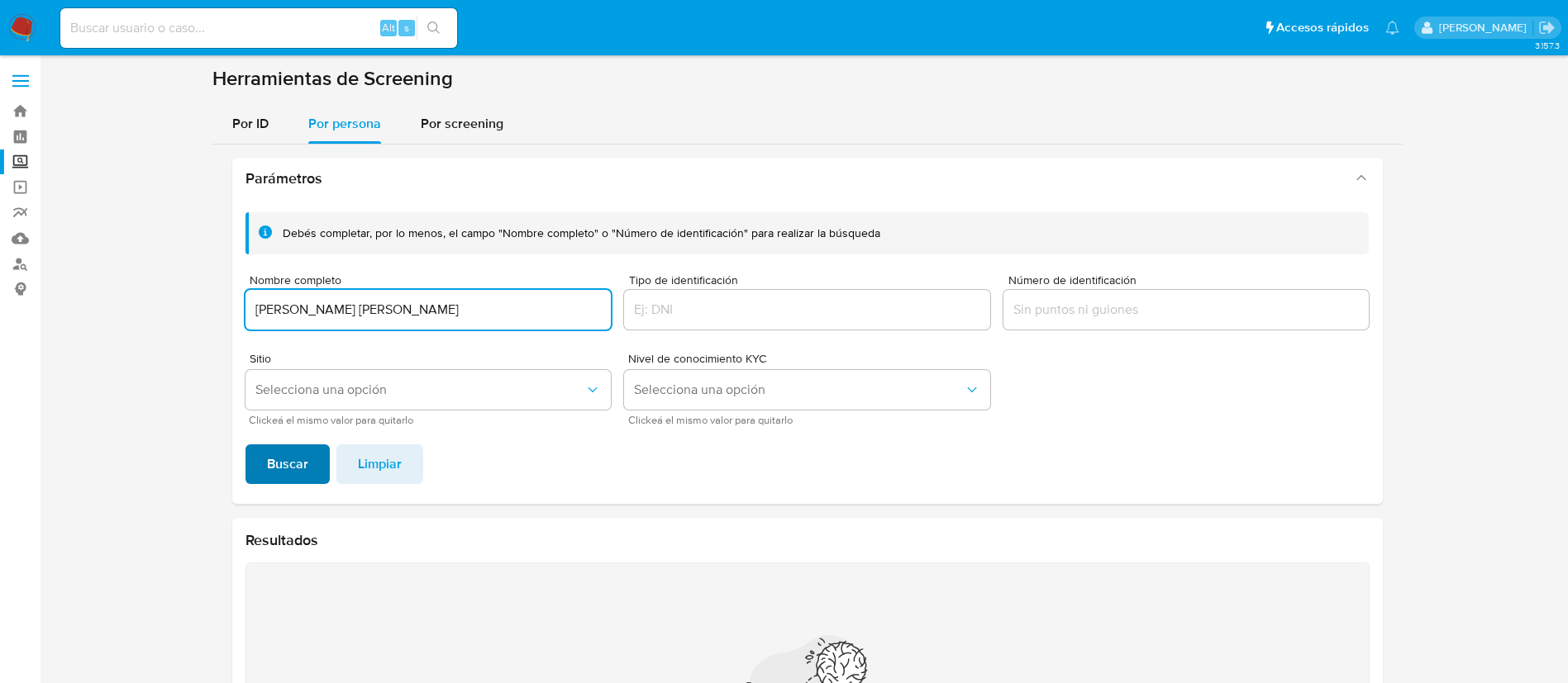
type input "JULIO CESAR GARCIA PEREZ"
click at [285, 453] on span "Buscar" at bounding box center [287, 463] width 41 height 36
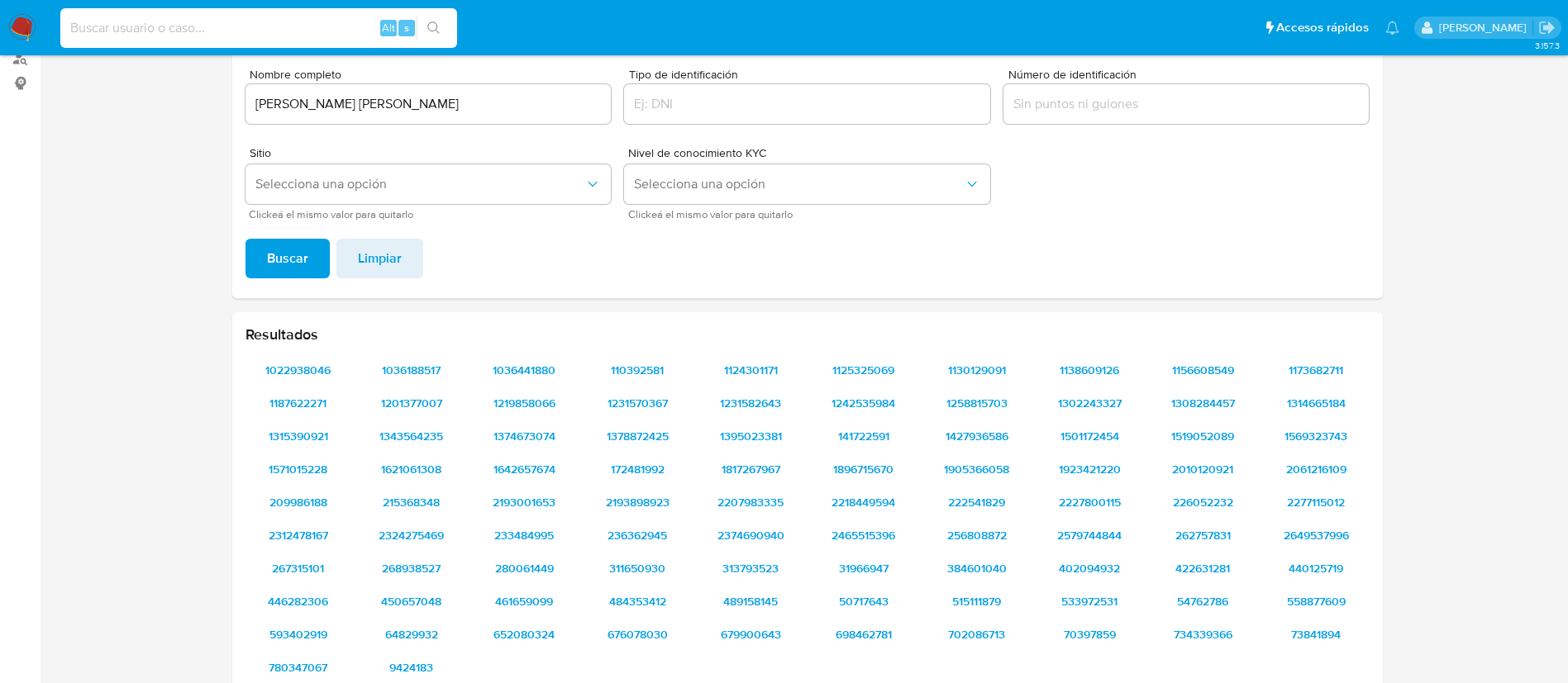
click at [279, 20] on input at bounding box center [259, 28] width 397 height 21
paste input "207539626"
type input "207539626"
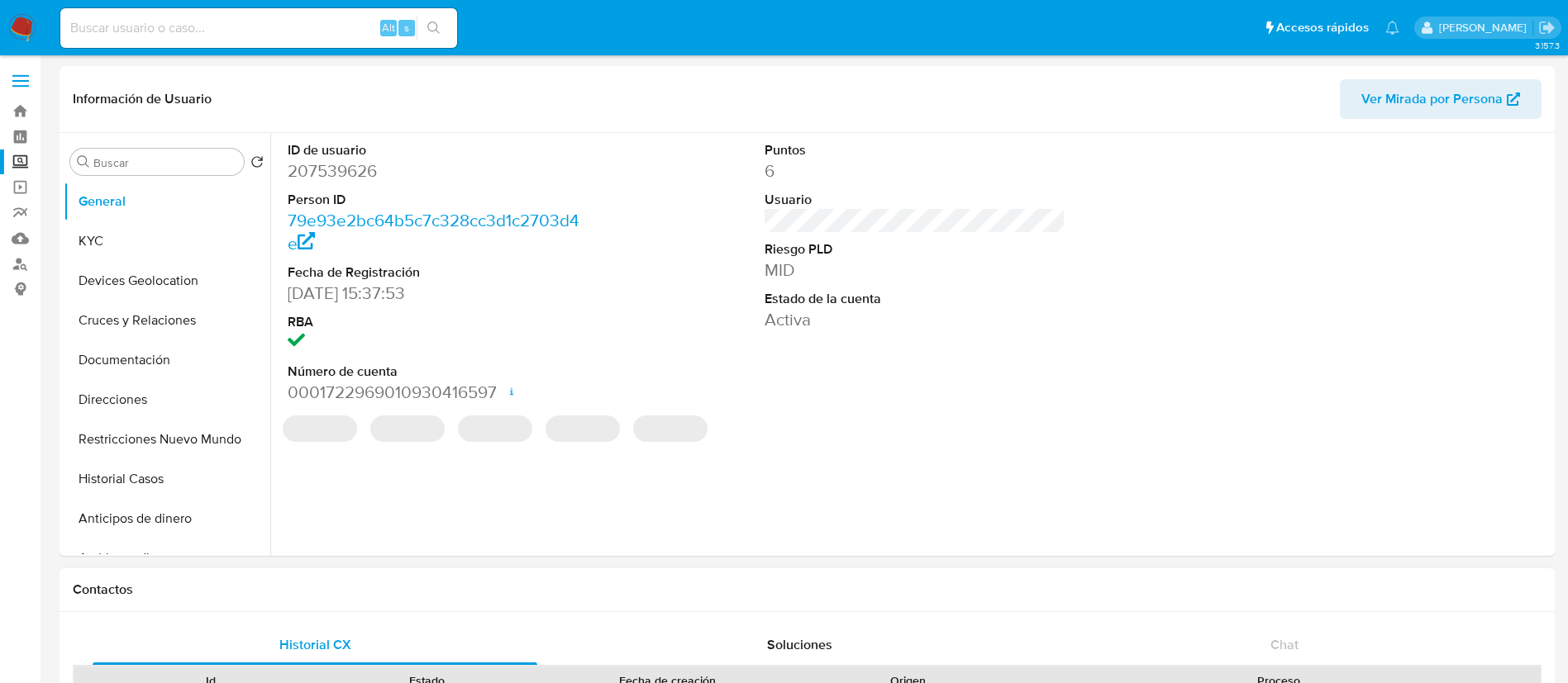
select select "10"
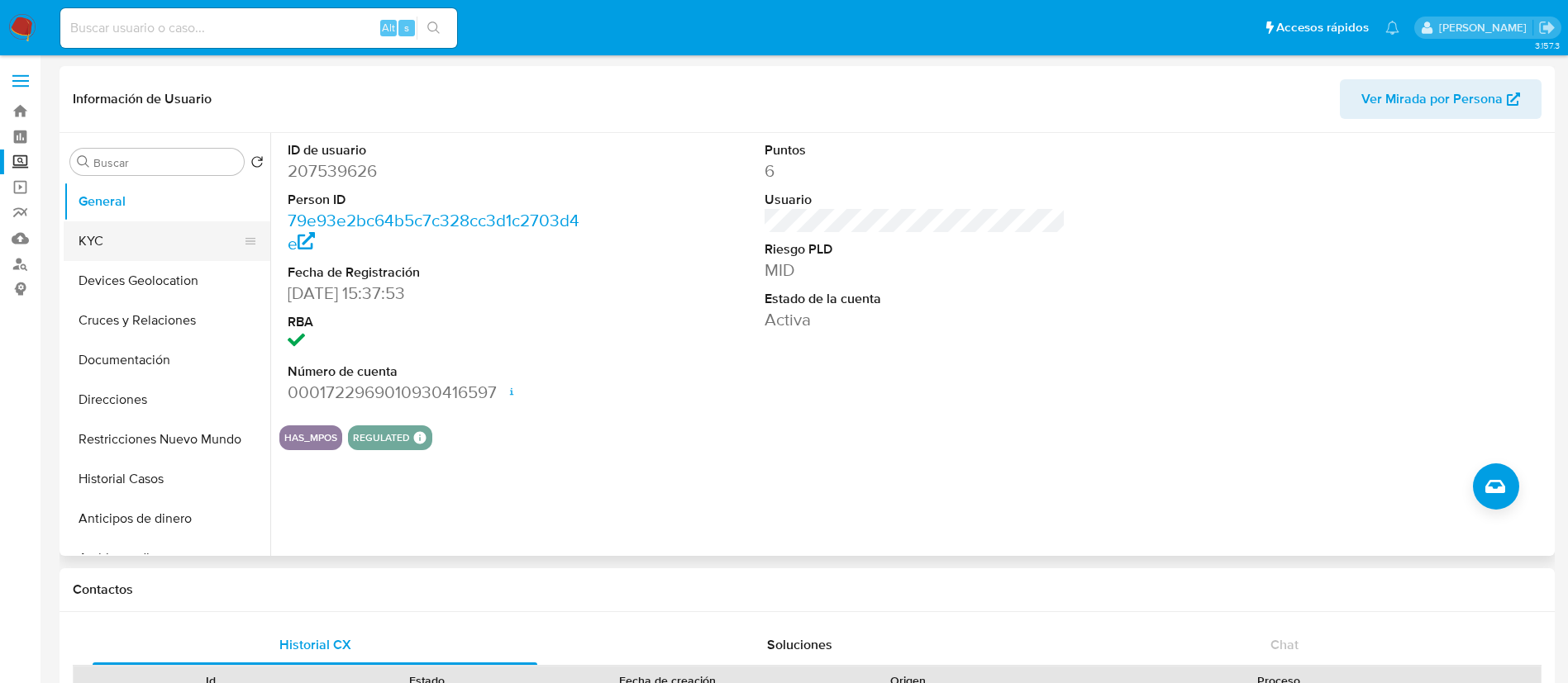
click at [182, 246] on button "KYC" at bounding box center [160, 241] width 193 height 40
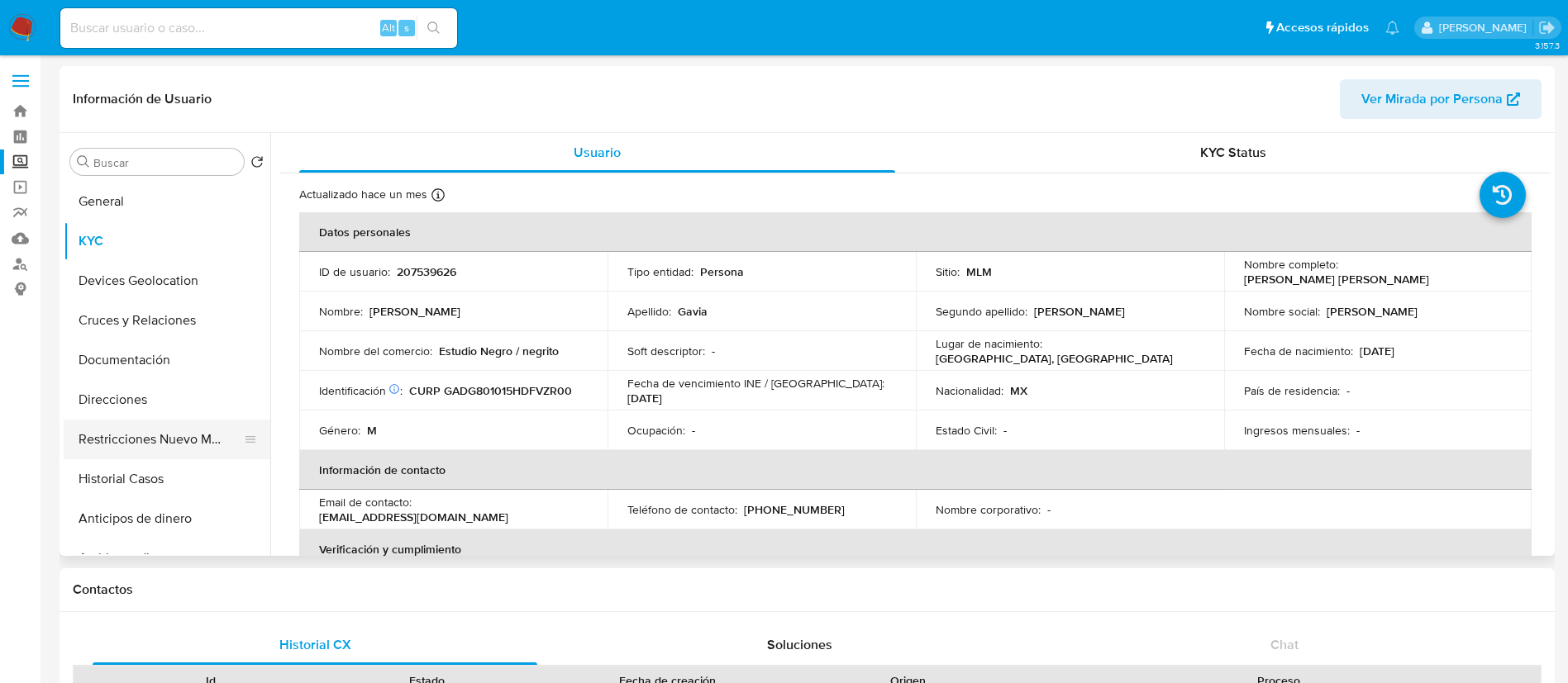
click at [144, 436] on button "Restricciones Nuevo Mundo" at bounding box center [160, 439] width 193 height 40
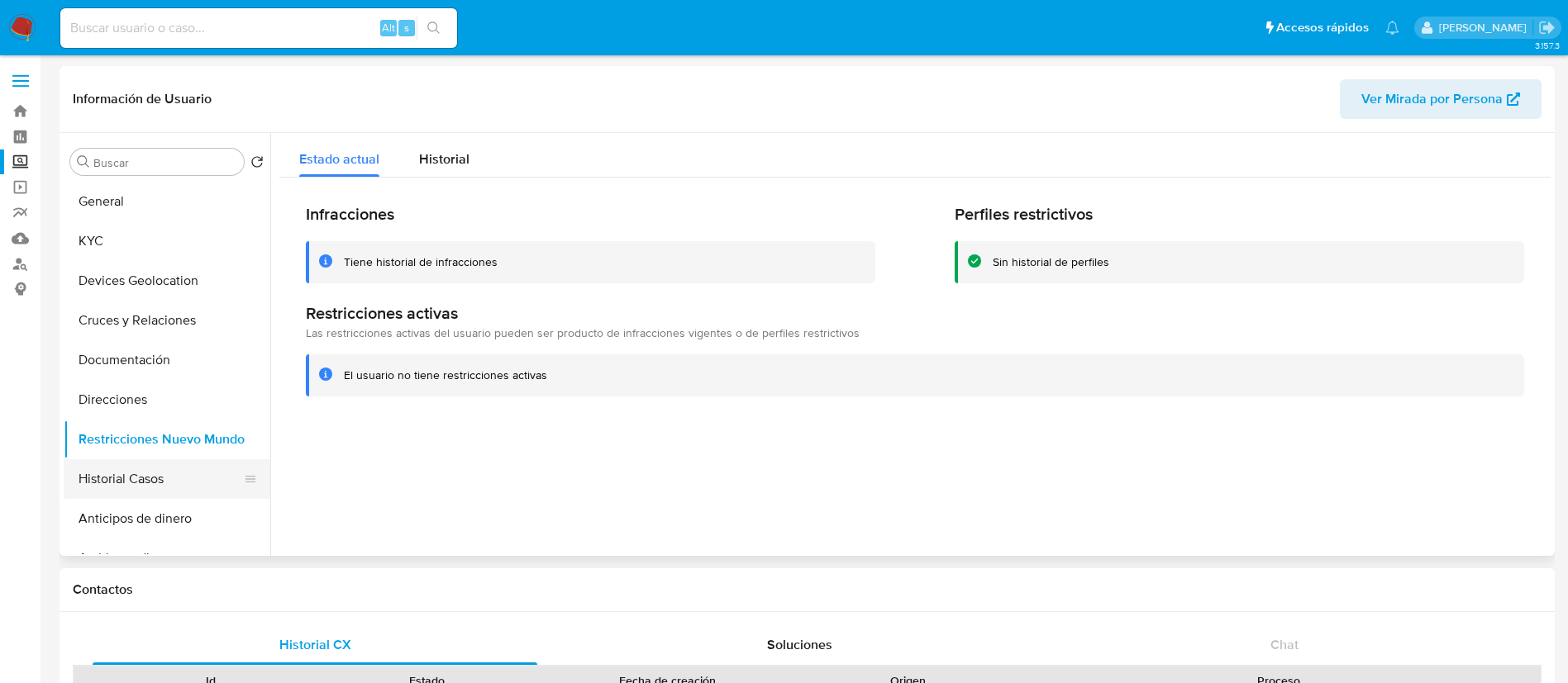
drag, startPoint x: 139, startPoint y: 480, endPoint x: 149, endPoint y: 480, distance: 10.0
click at [145, 480] on button "Historial Casos" at bounding box center [160, 479] width 193 height 40
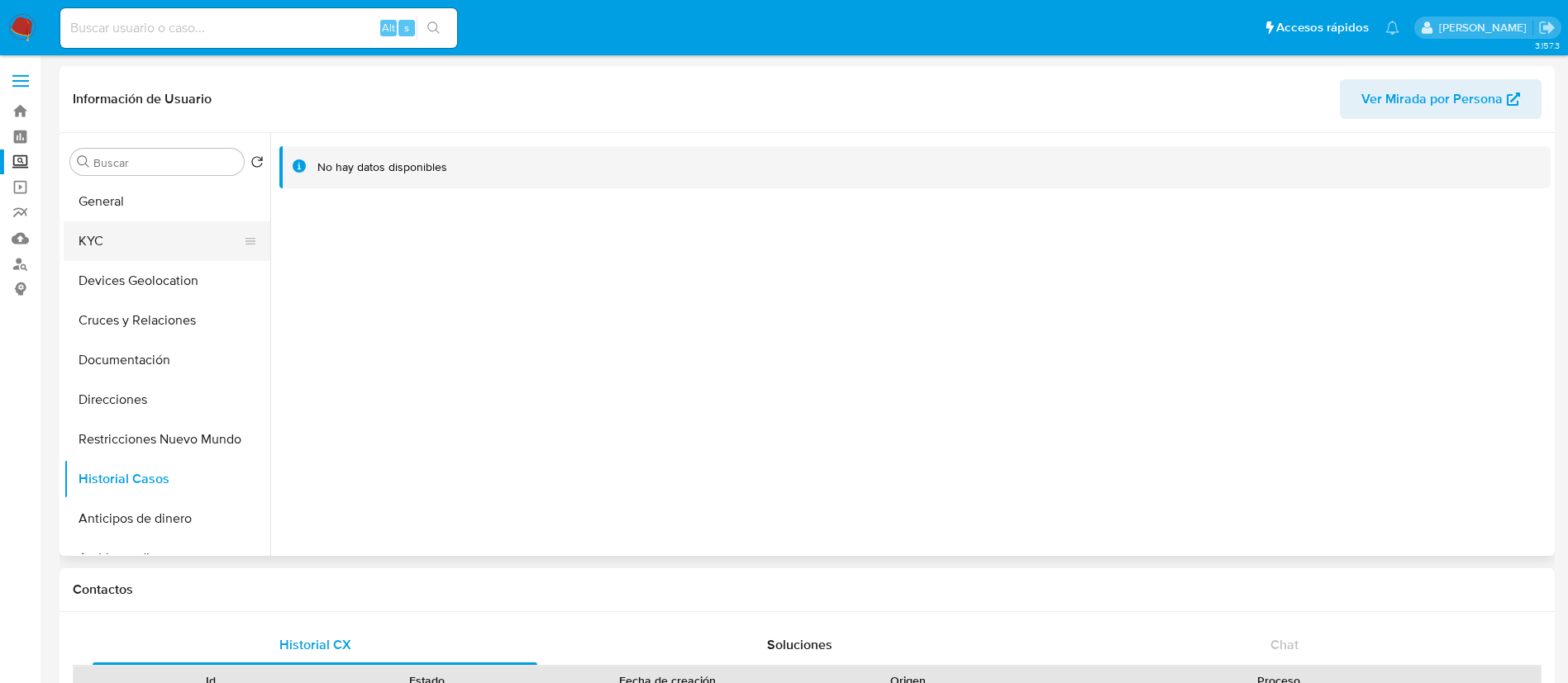
drag, startPoint x: 144, startPoint y: 242, endPoint x: 137, endPoint y: 251, distance: 11.4
click at [145, 242] on button "KYC" at bounding box center [160, 241] width 193 height 40
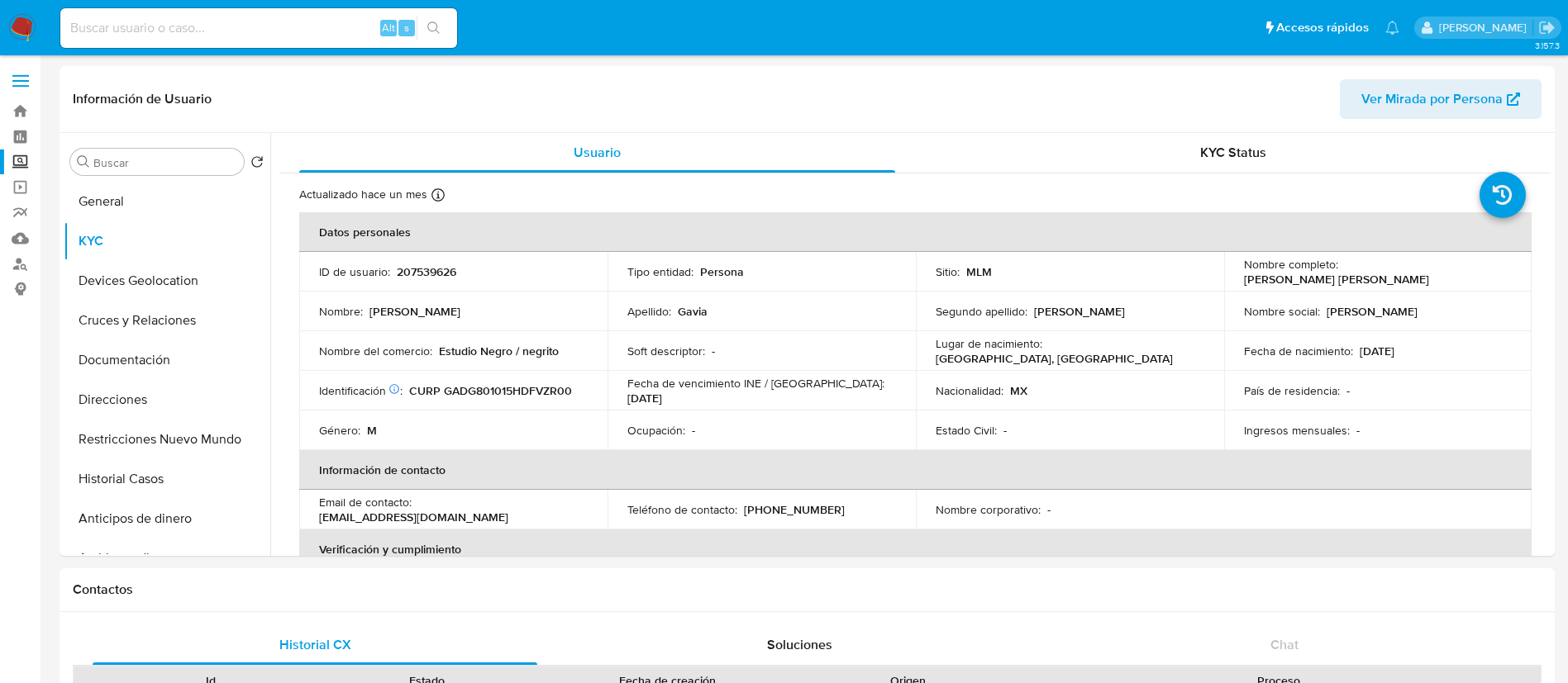
click at [325, 20] on input at bounding box center [259, 28] width 397 height 21
paste input "609152147"
type input "609152147"
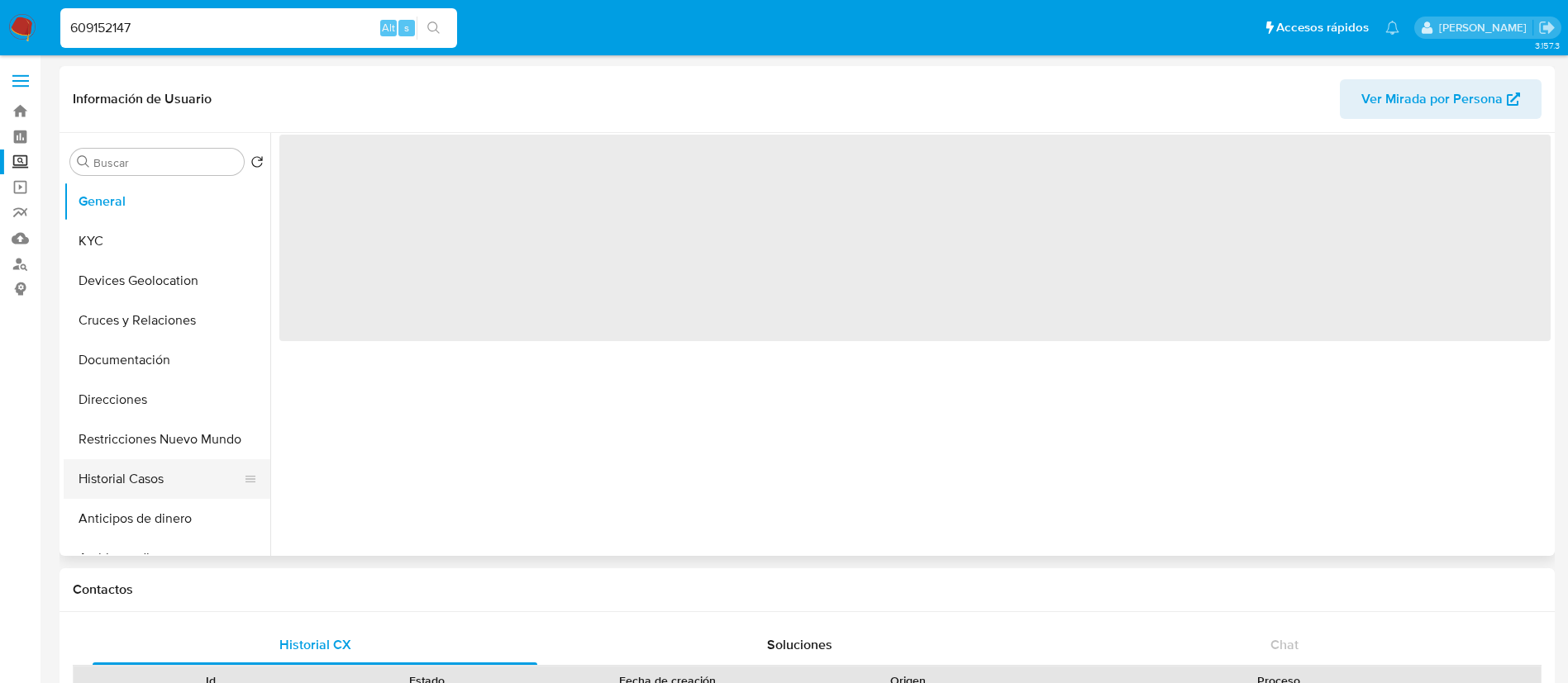
click at [121, 480] on button "Historial Casos" at bounding box center [160, 479] width 193 height 40
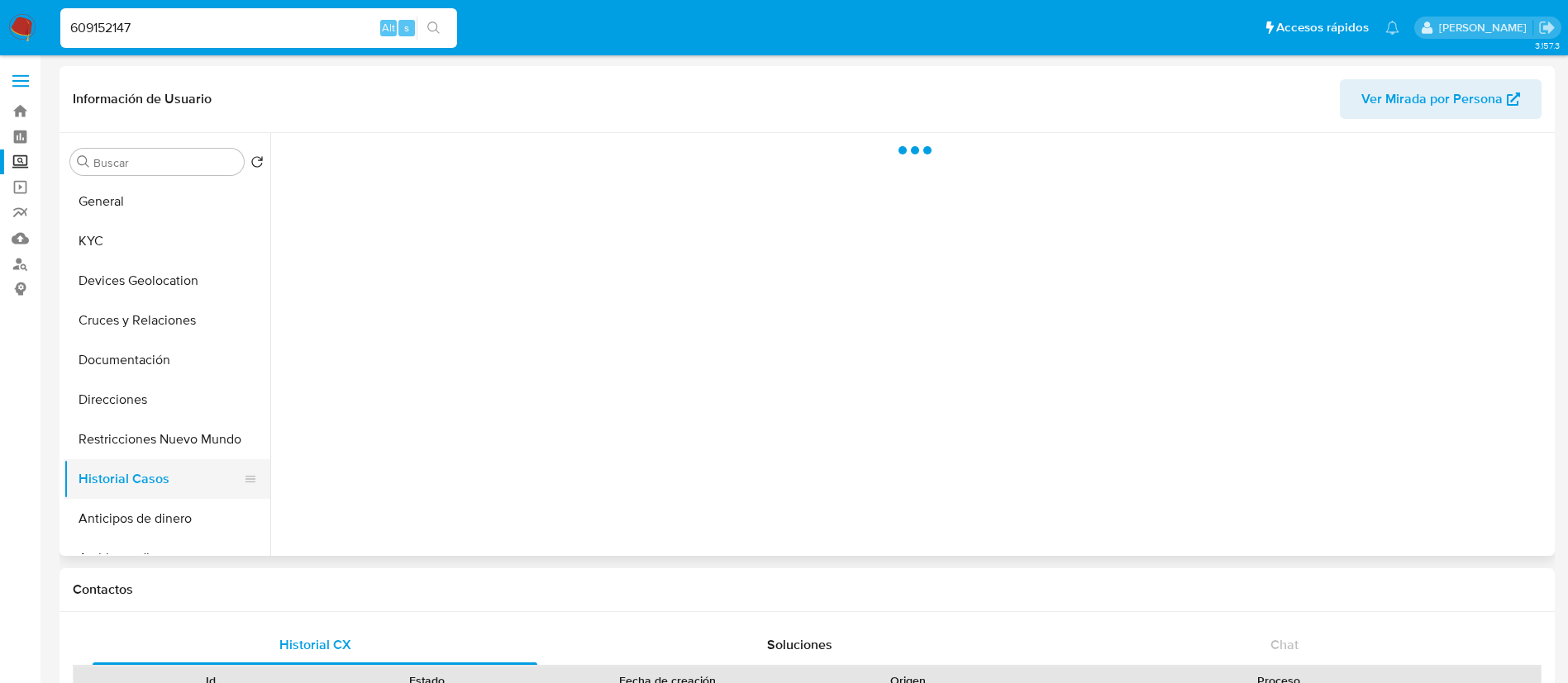
select select "10"
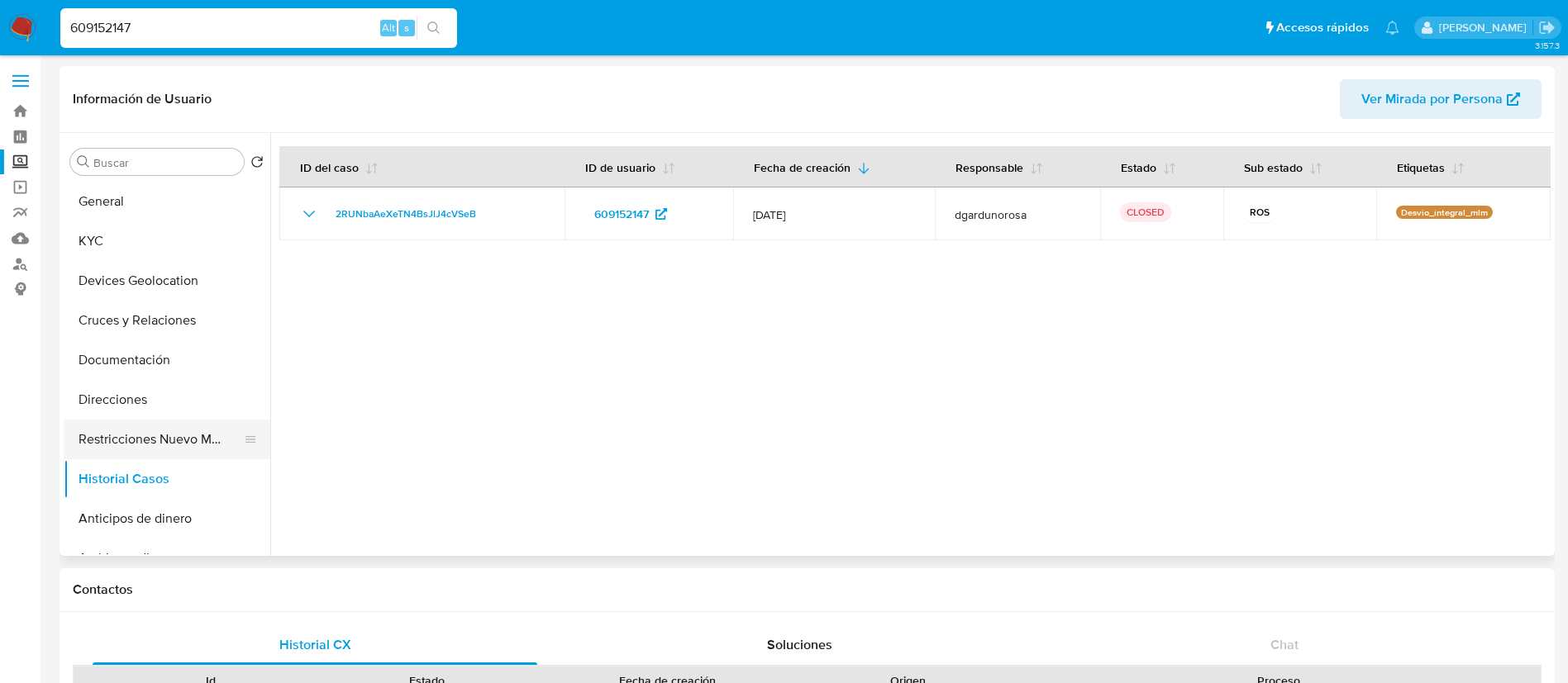
click at [174, 442] on button "Restricciones Nuevo Mundo" at bounding box center [160, 439] width 193 height 40
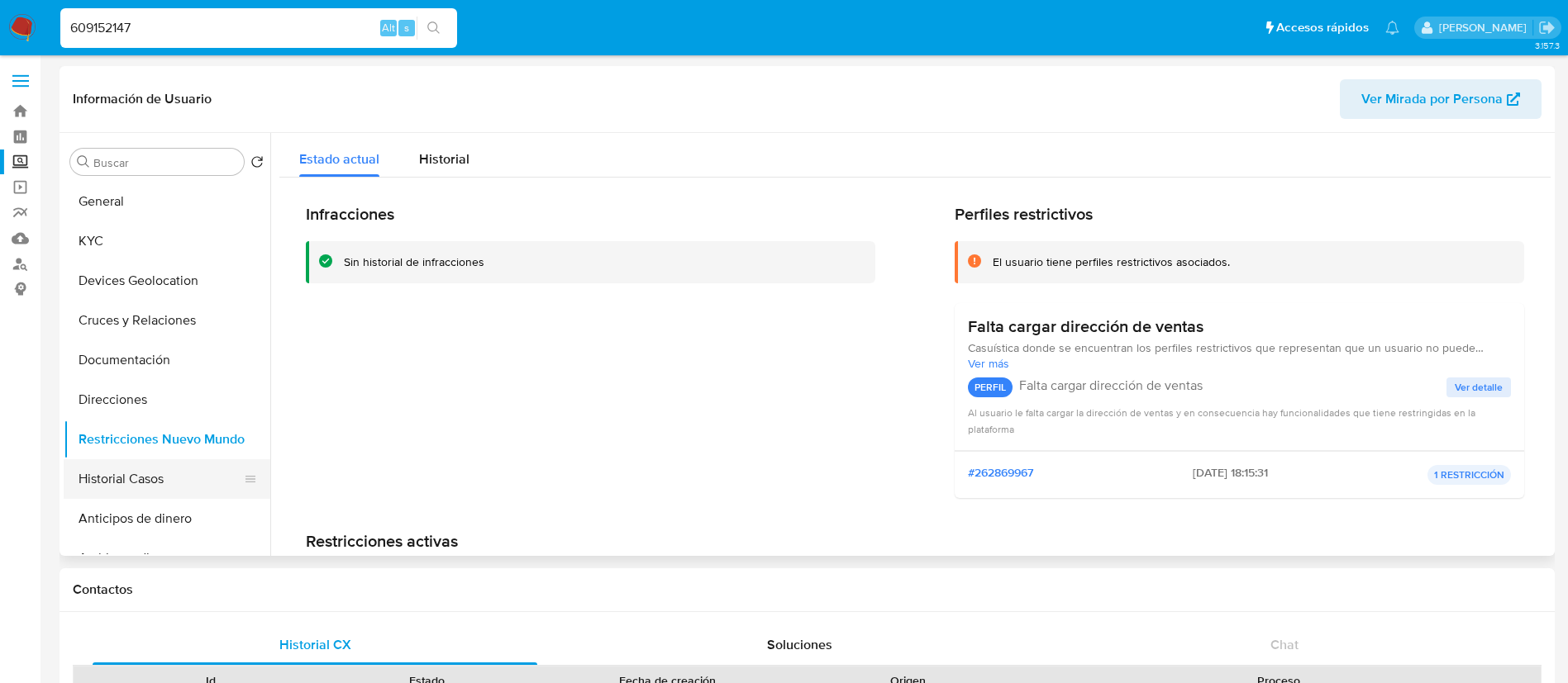
click at [141, 480] on button "Historial Casos" at bounding box center [160, 479] width 193 height 40
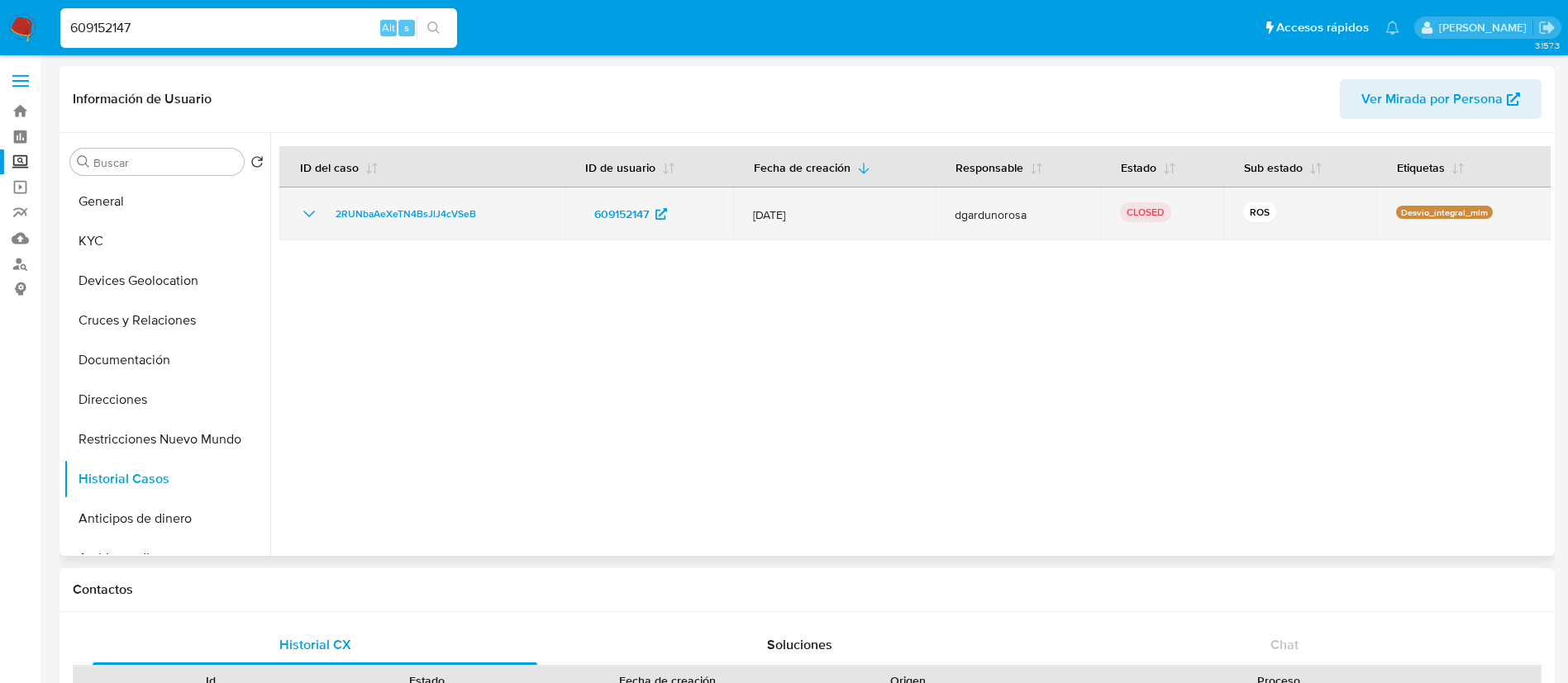
click at [308, 218] on icon "Mostrar/Ocultar" at bounding box center [308, 214] width 19 height 19
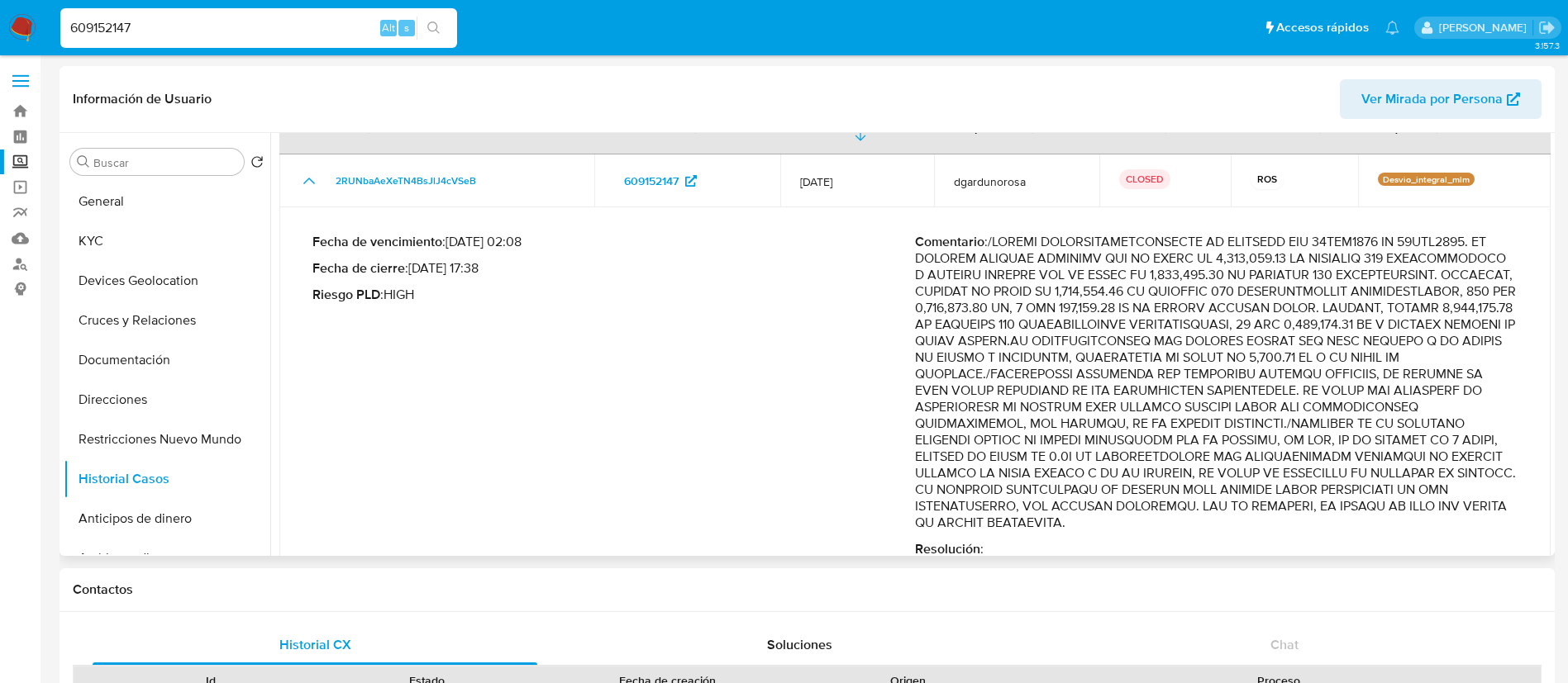
scroll to position [69, 0]
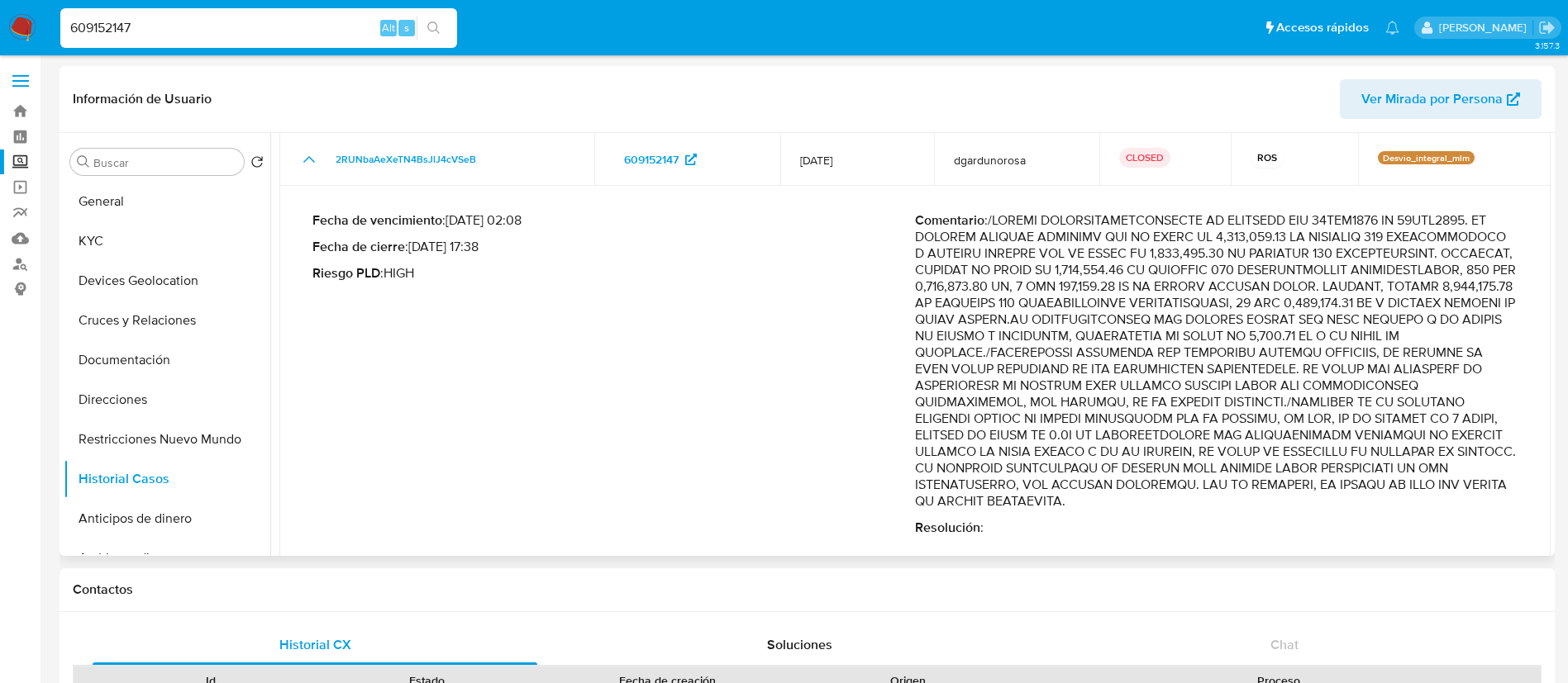
drag, startPoint x: 1194, startPoint y: 388, endPoint x: 1216, endPoint y: 415, distance: 34.8
click at [1216, 415] on p "Comentario :" at bounding box center [1216, 360] width 602 height 297
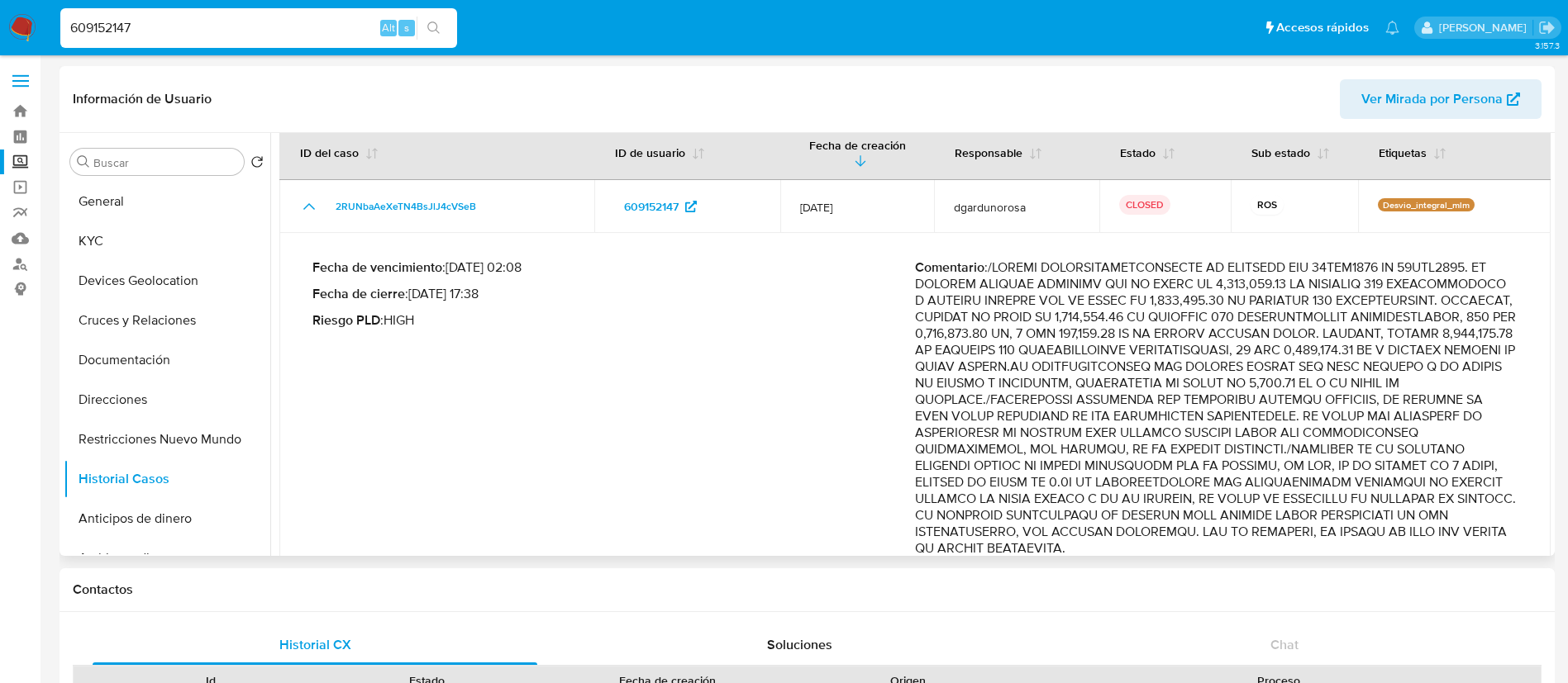
scroll to position [0, 0]
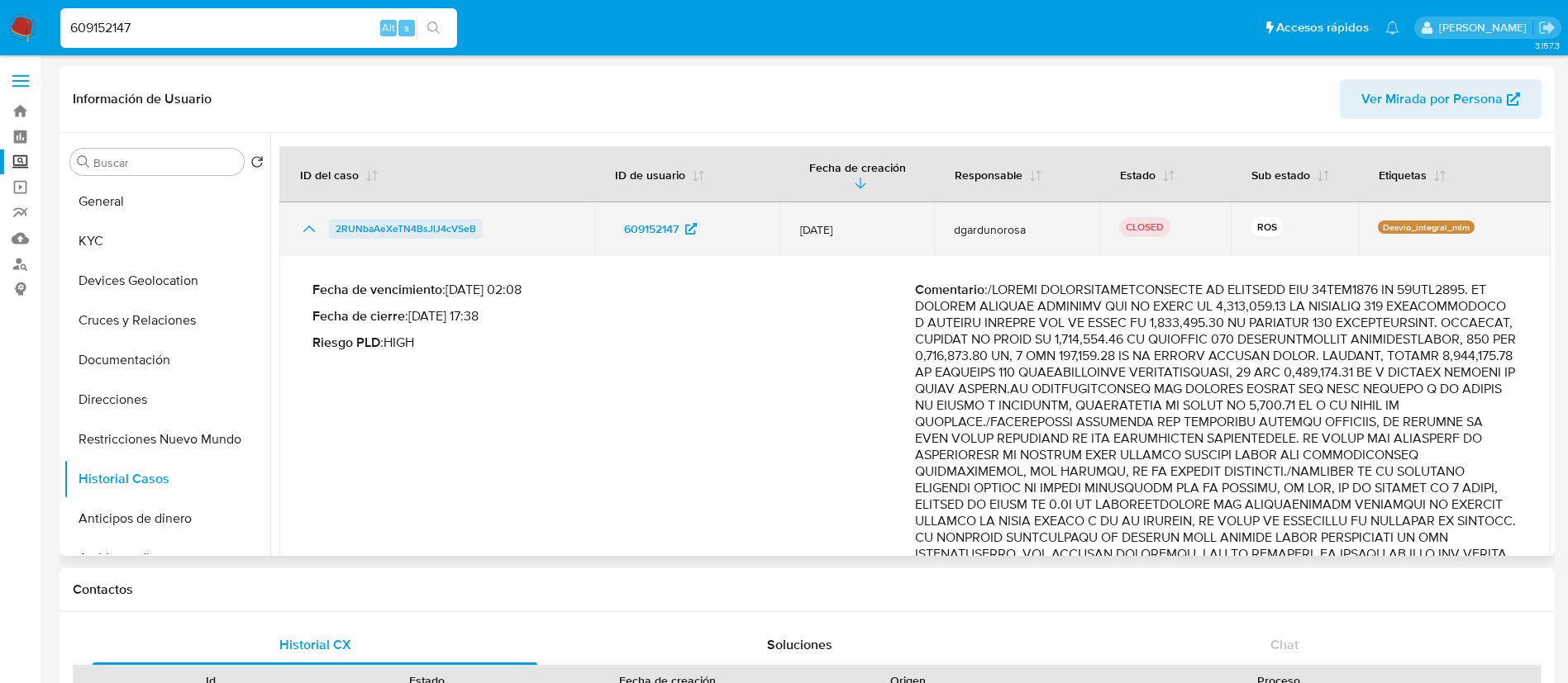
click at [345, 219] on span "2RUNbaAeXeTN4BsJlJ4cVSeB" at bounding box center [406, 228] width 140 height 19
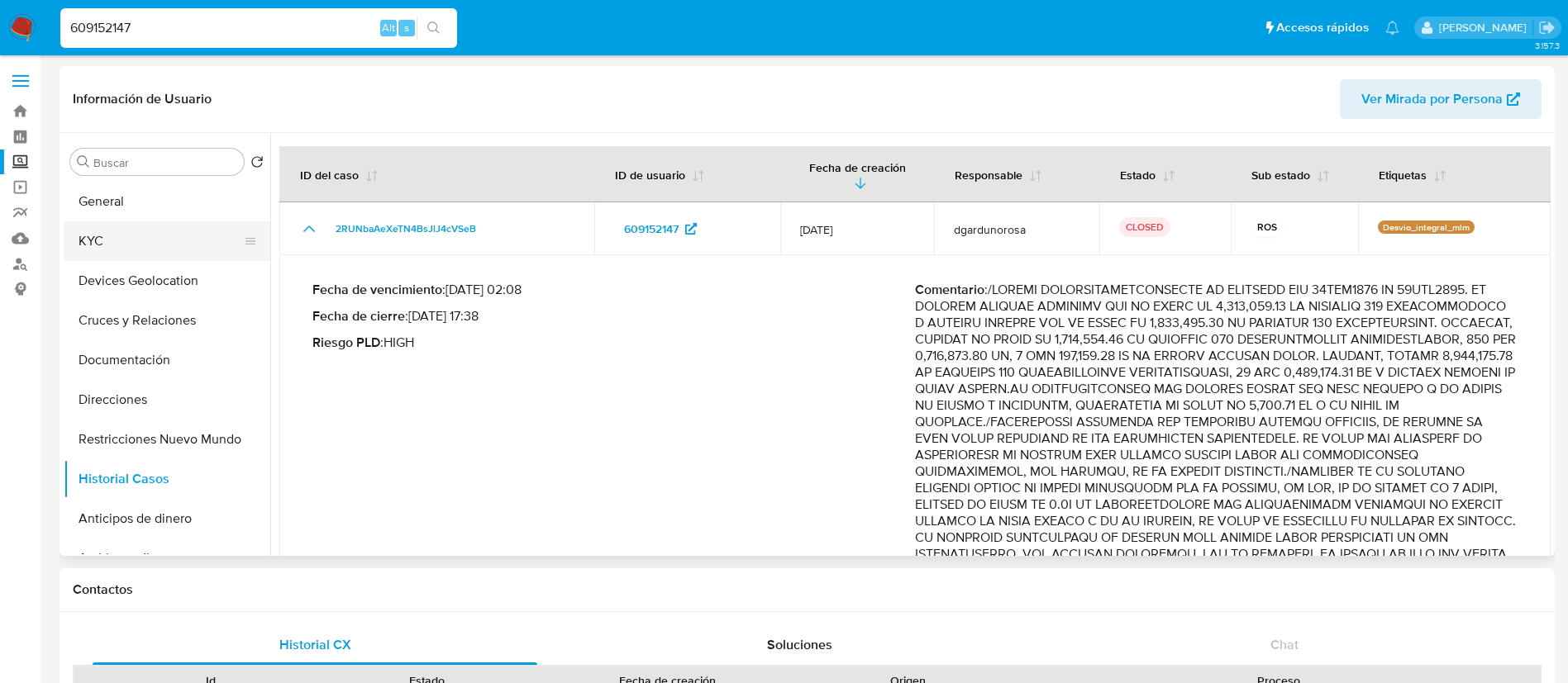
click at [76, 247] on button "KYC" at bounding box center [160, 241] width 193 height 40
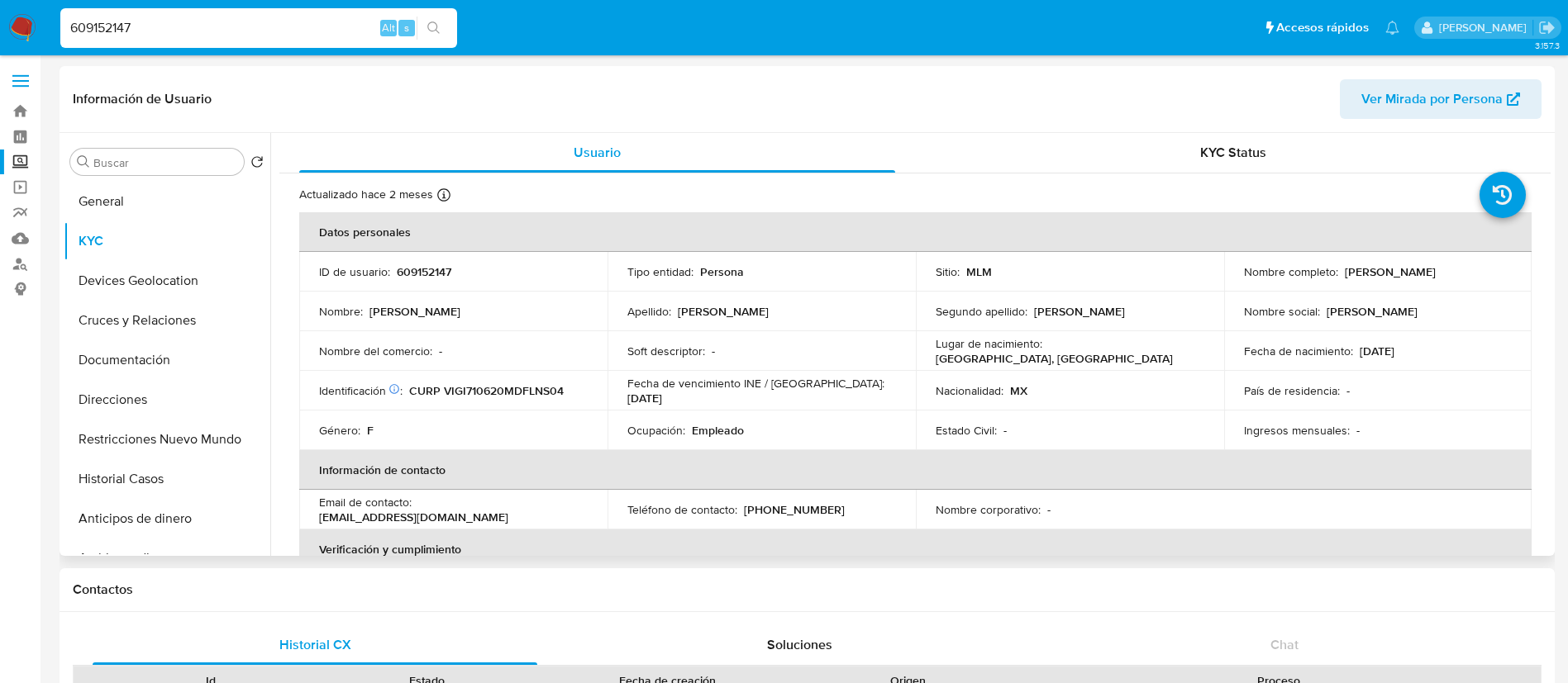
click at [445, 274] on p "609152147" at bounding box center [424, 272] width 55 height 15
copy p "609152147"
drag, startPoint x: 722, startPoint y: 427, endPoint x: 883, endPoint y: 416, distance: 161.4
click at [883, 416] on td "Ocupación : Empleado" at bounding box center [761, 430] width 308 height 40
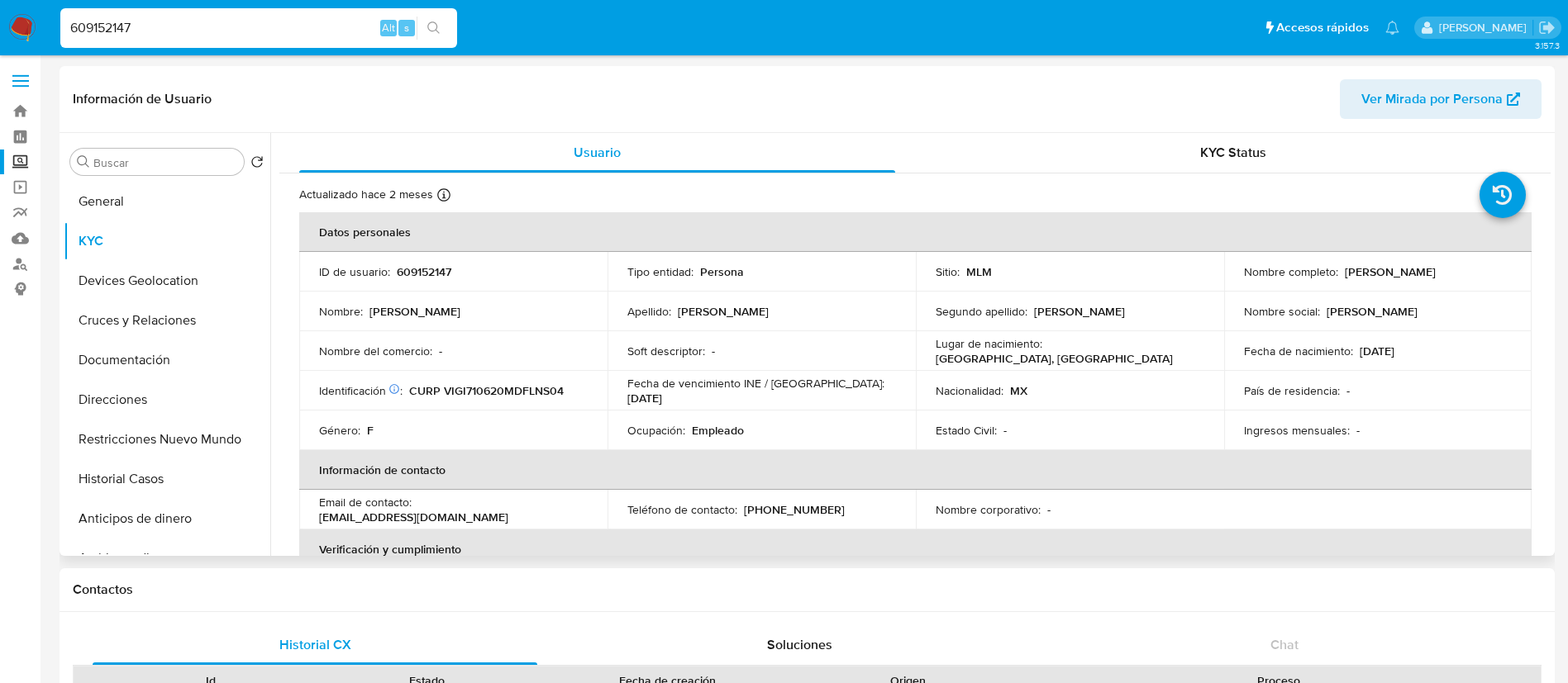
click at [1397, 472] on th "Información de contacto" at bounding box center [915, 469] width 1233 height 40
click at [777, 293] on td "Apellido : Vilchis" at bounding box center [761, 311] width 308 height 40
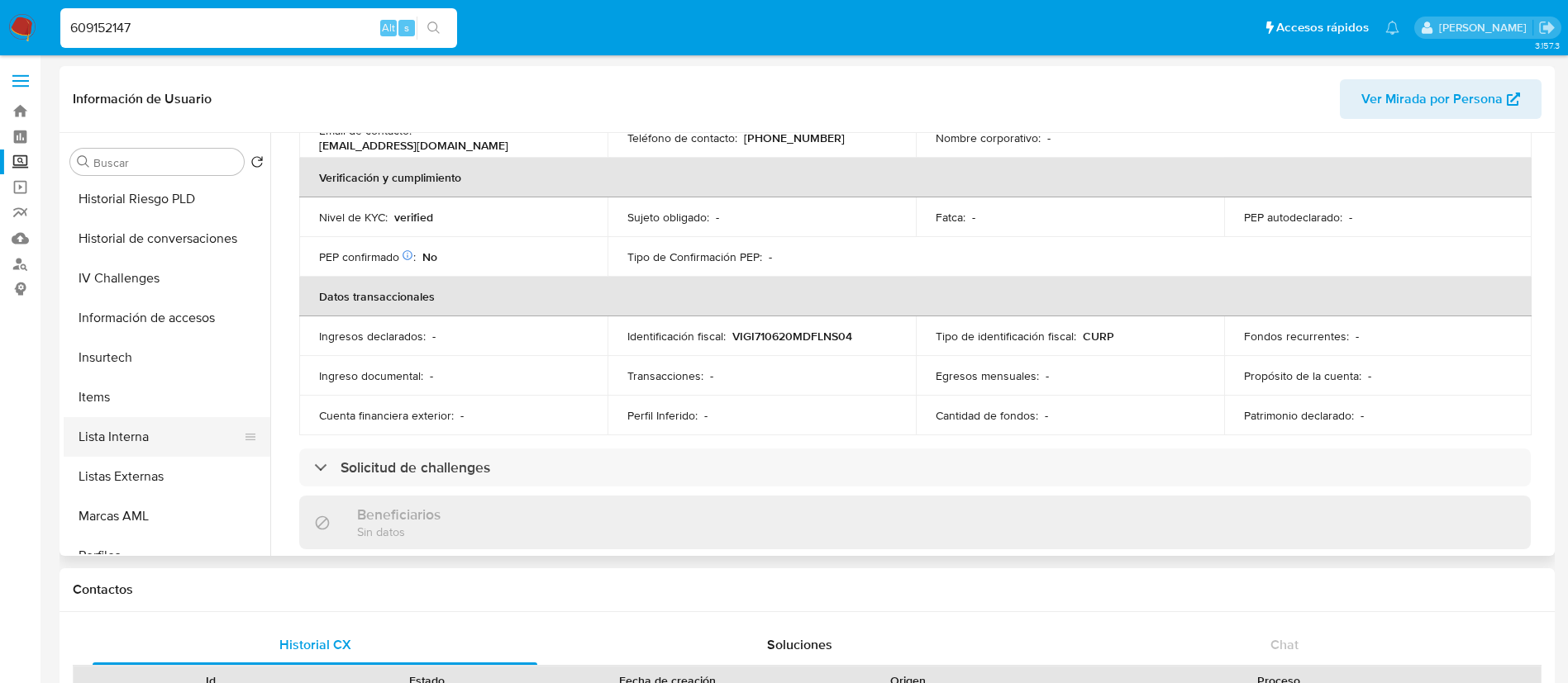
scroll to position [620, 0]
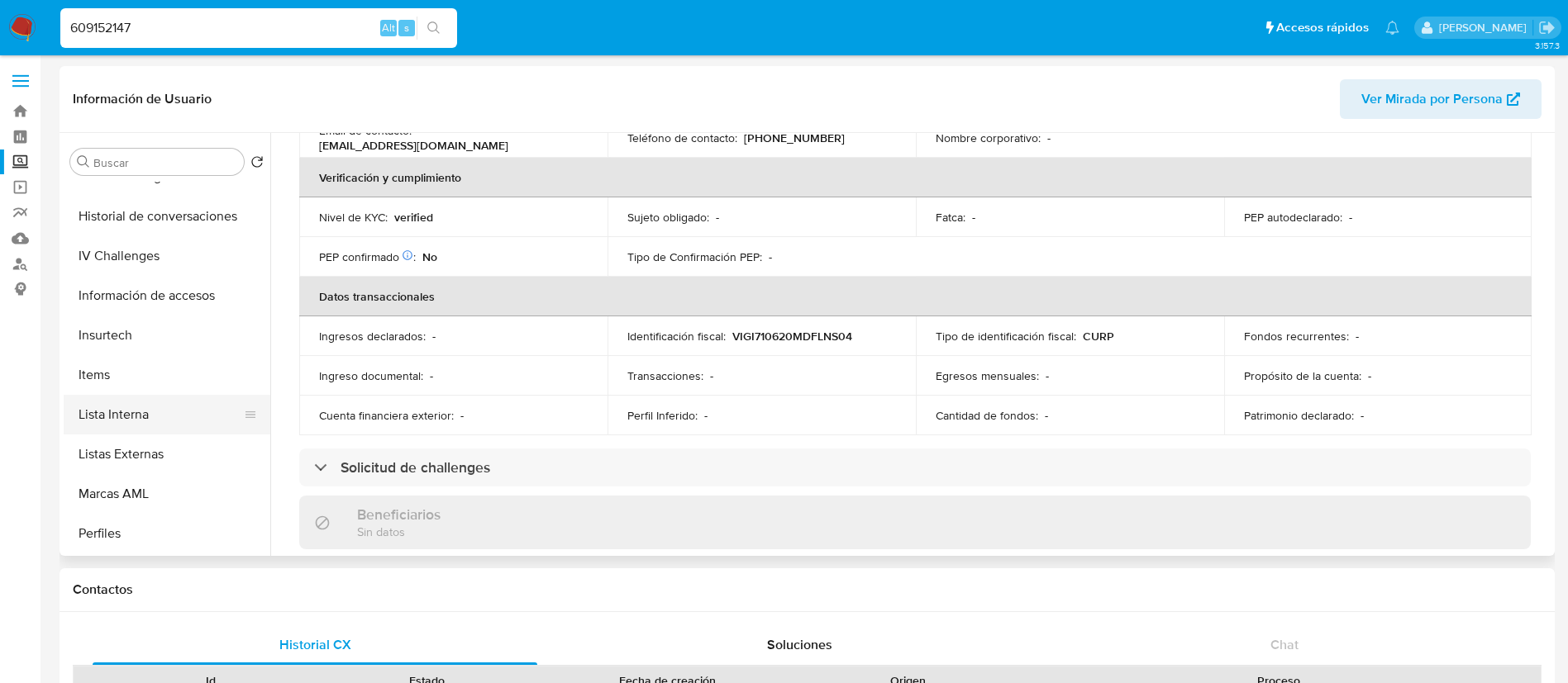
click at [176, 402] on button "Lista Interna" at bounding box center [160, 415] width 193 height 40
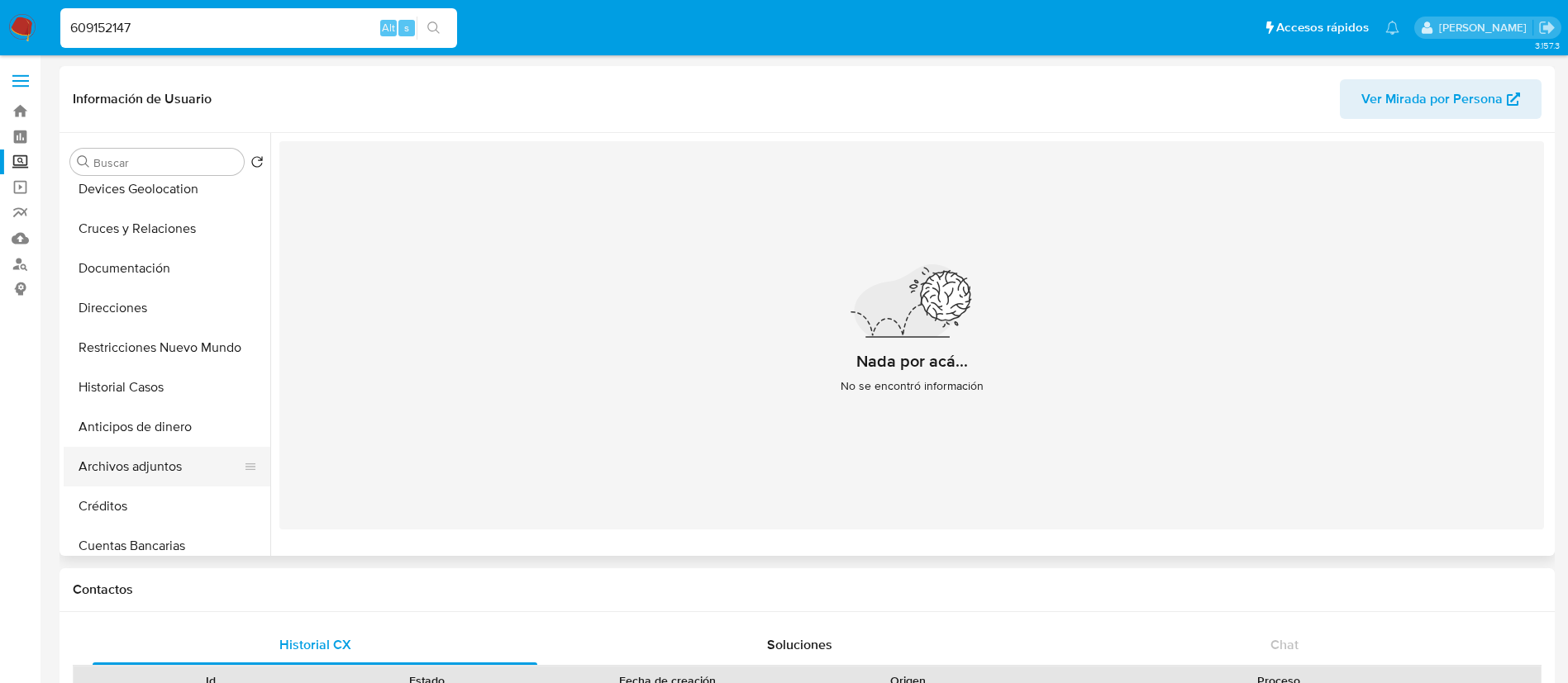
scroll to position [124, 0]
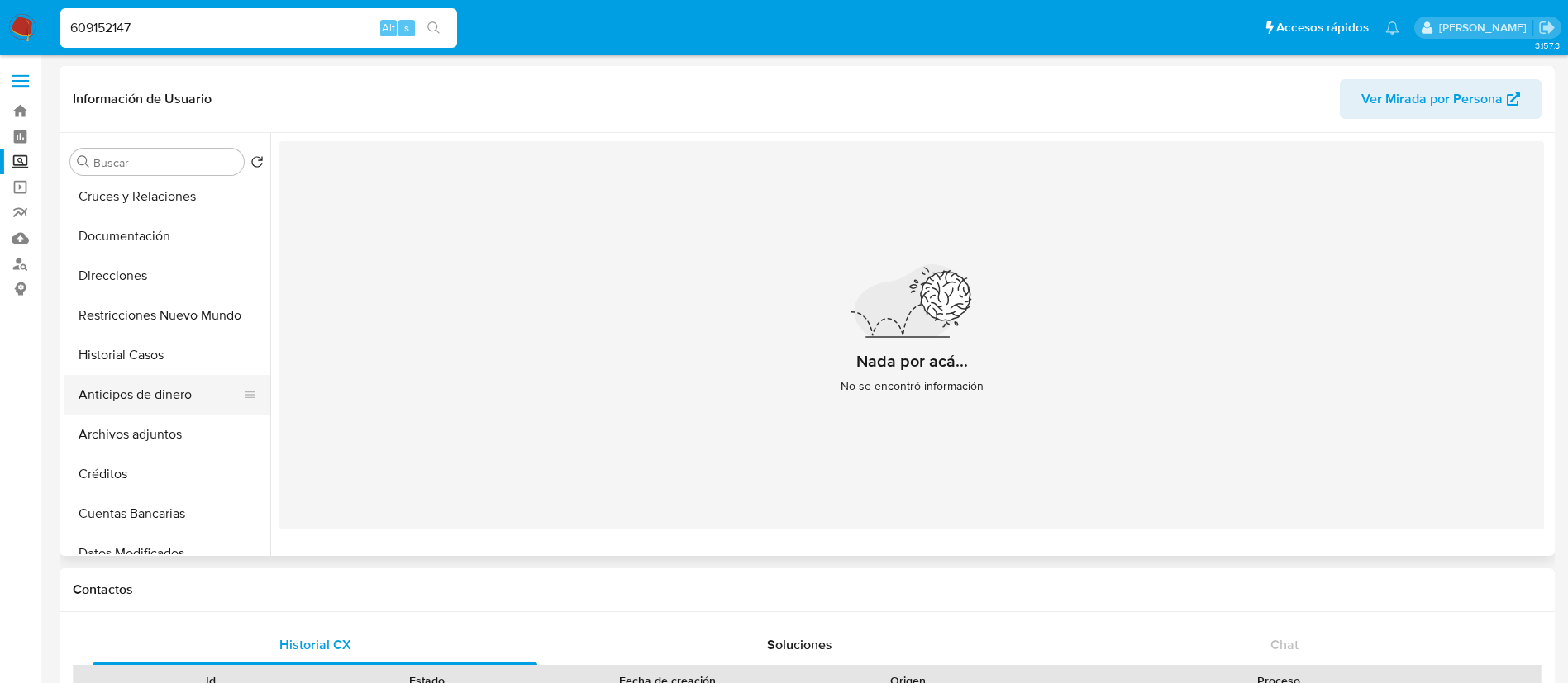
click at [155, 375] on button "Anticipos de dinero" at bounding box center [160, 394] width 193 height 40
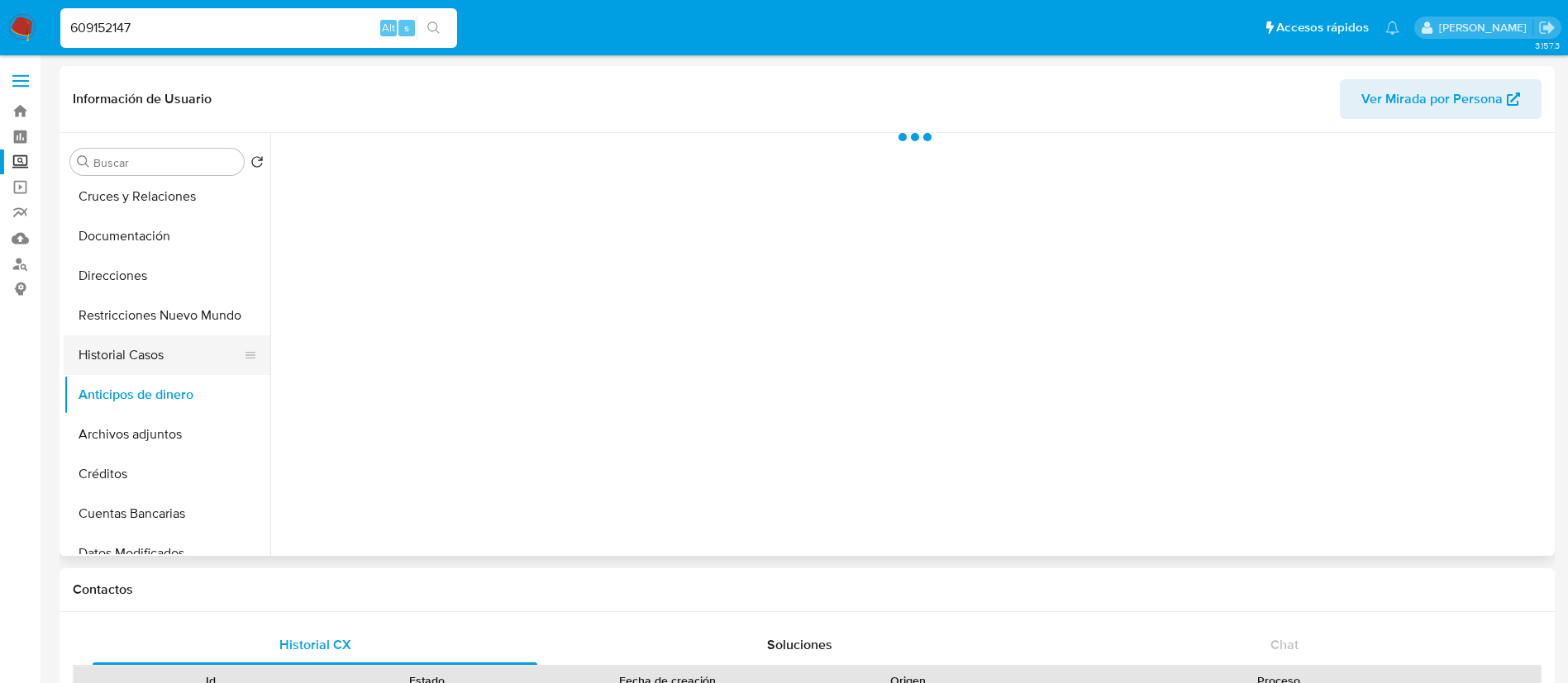
click at [157, 367] on button "Historial Casos" at bounding box center [160, 355] width 193 height 40
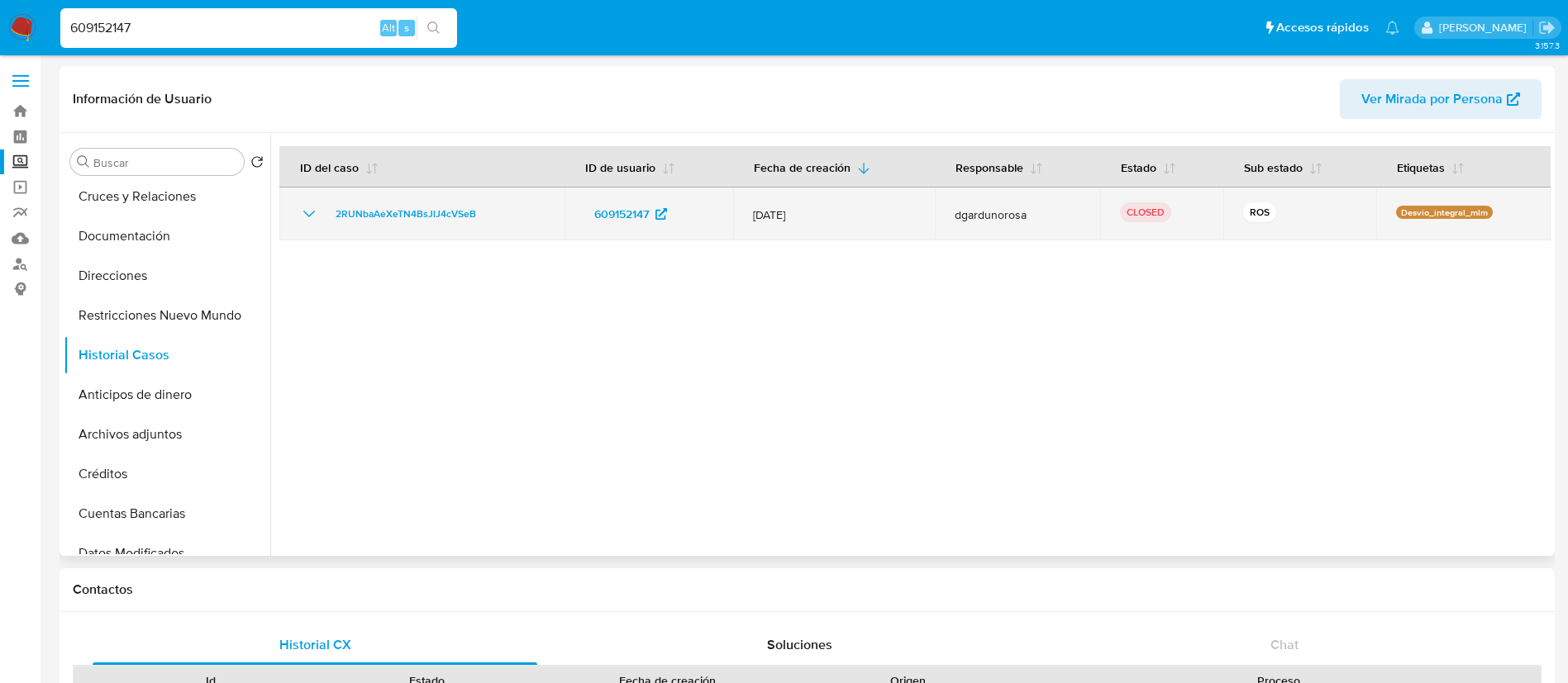
click at [309, 211] on icon "Mostrar/Ocultar" at bounding box center [308, 214] width 19 height 19
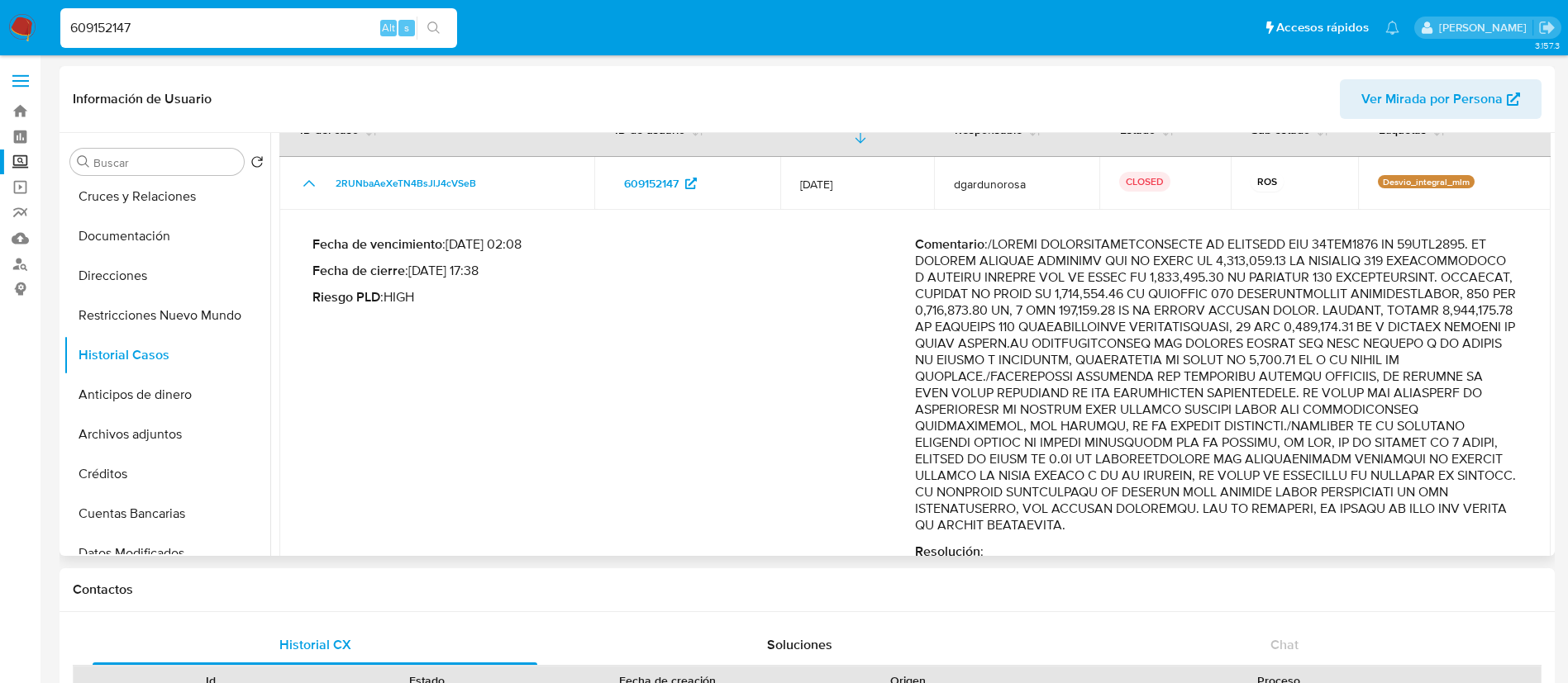
scroll to position [69, 0]
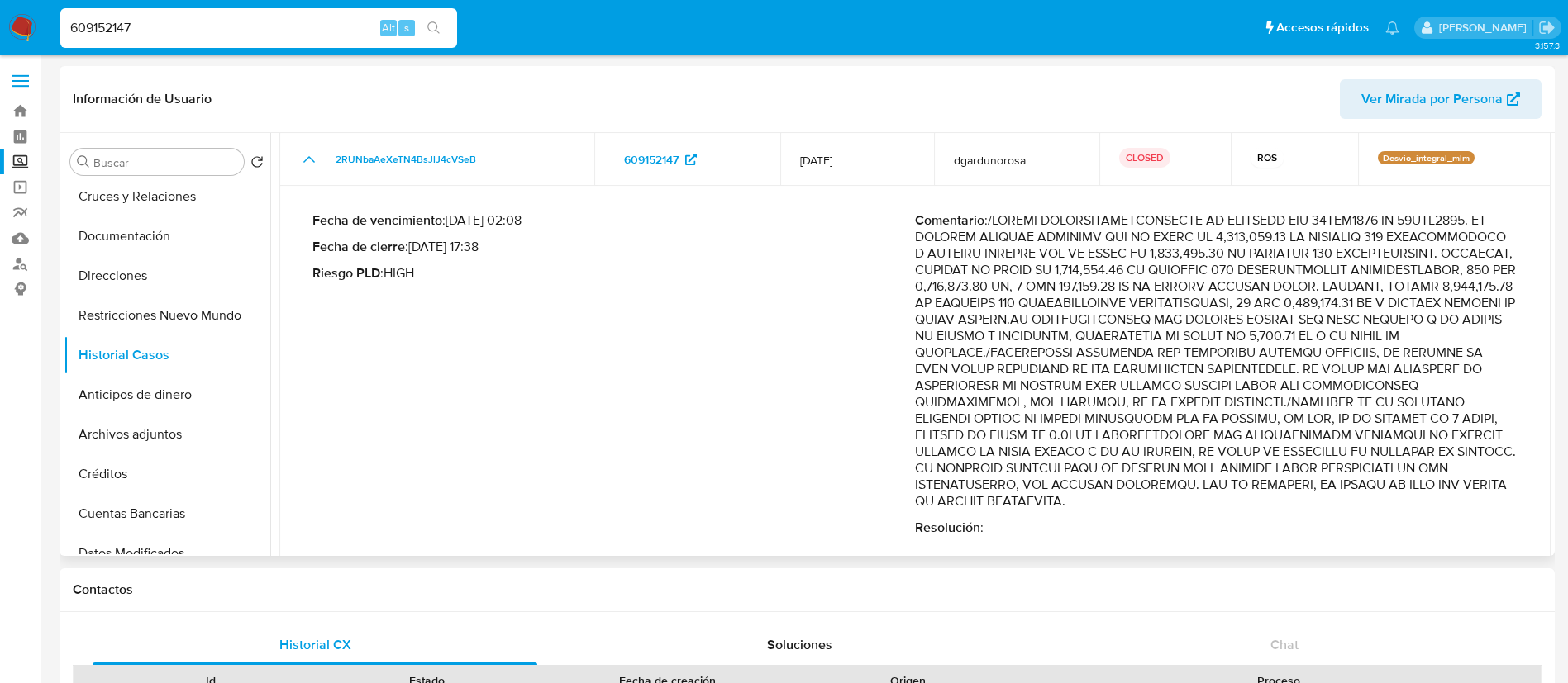
drag, startPoint x: 1272, startPoint y: 398, endPoint x: 1024, endPoint y: 467, distance: 257.4
click at [1024, 467] on p "Comentario :" at bounding box center [1216, 360] width 602 height 297
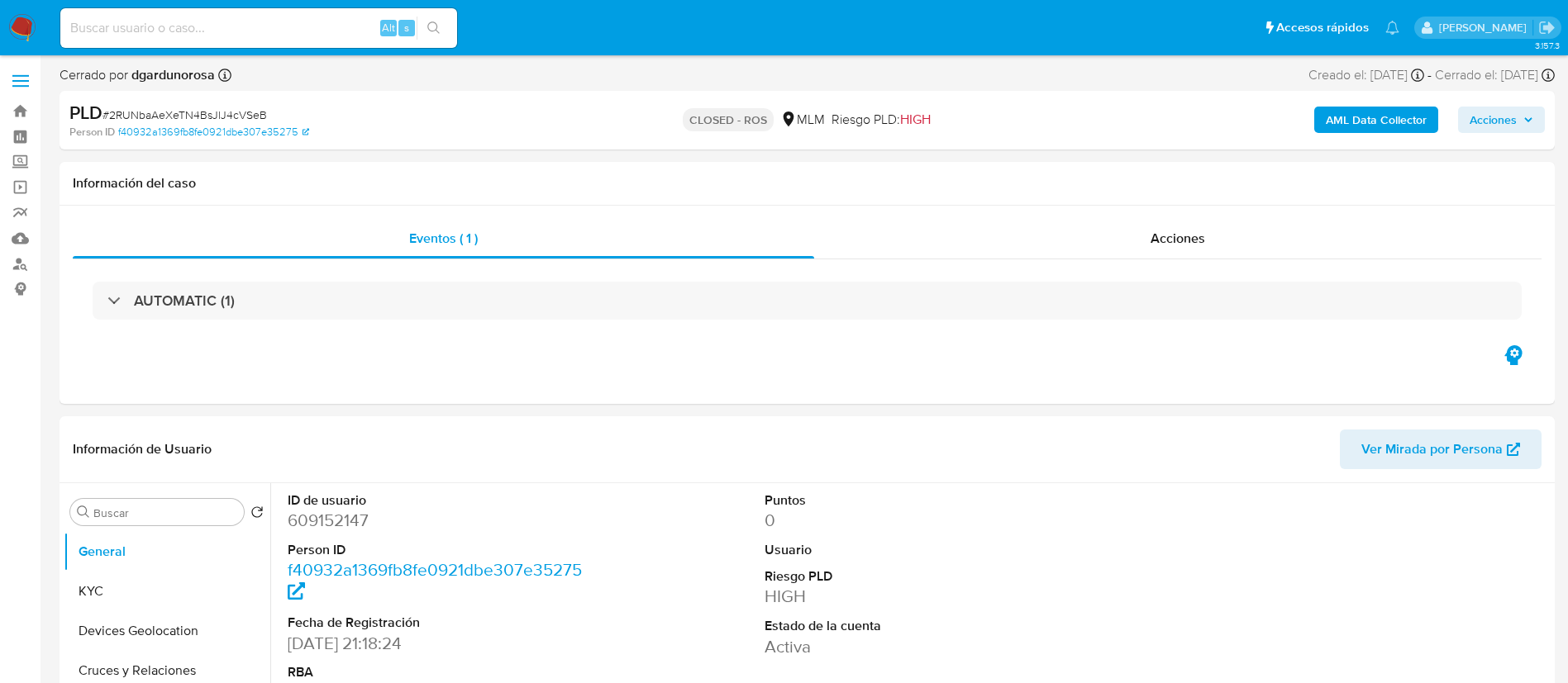
select select "10"
click at [266, 23] on input at bounding box center [259, 28] width 397 height 21
paste input "439739172"
type input "439739172"
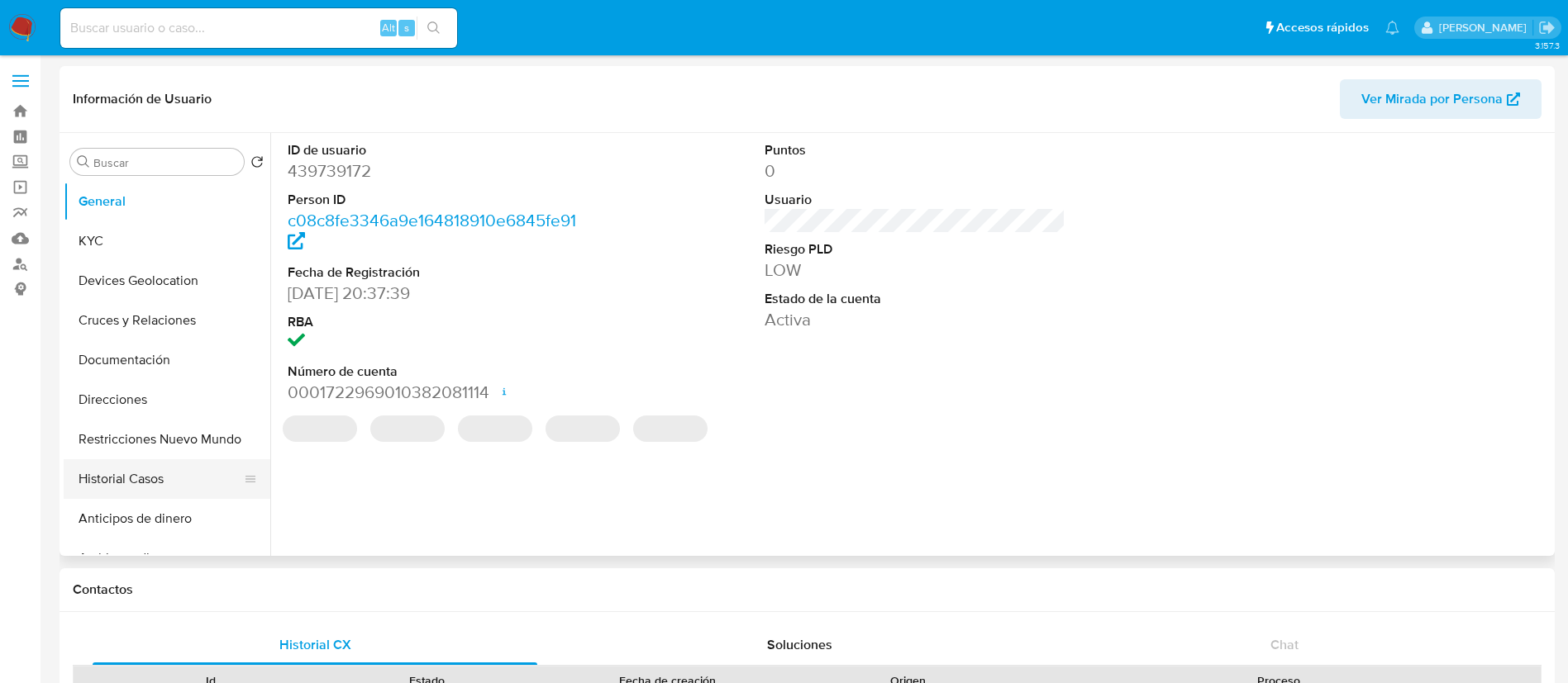
click at [179, 487] on button "Historial Casos" at bounding box center [160, 479] width 193 height 40
select select "10"
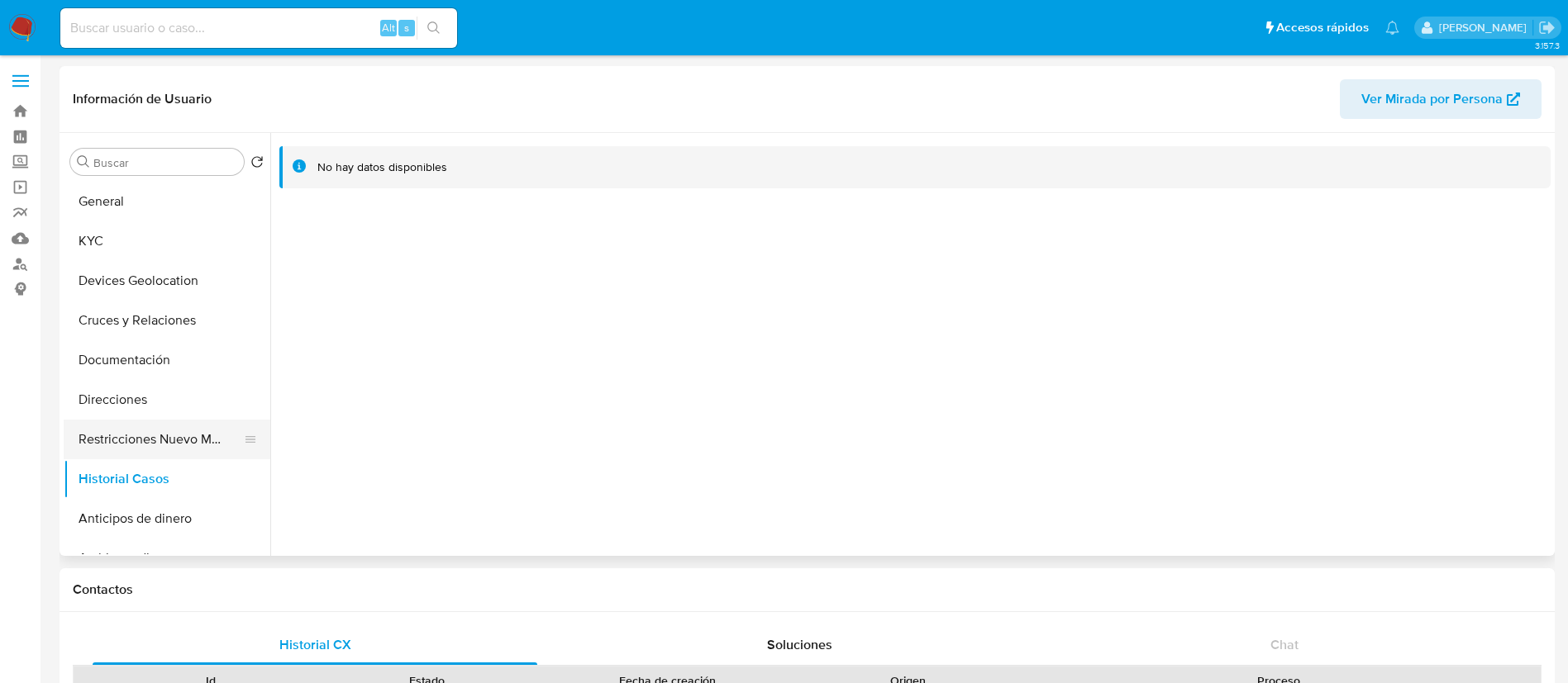
click at [177, 434] on button "Restricciones Nuevo Mundo" at bounding box center [160, 439] width 193 height 40
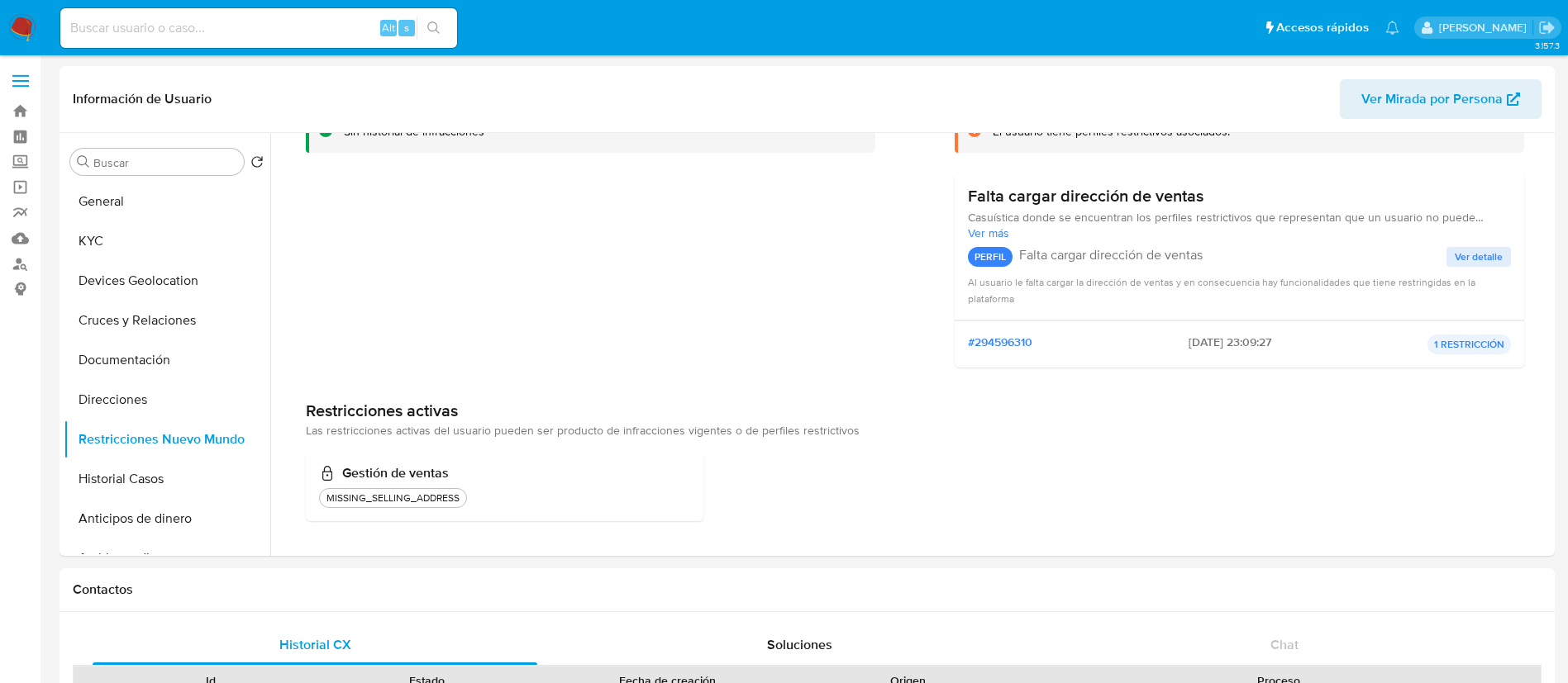
click at [292, 27] on input at bounding box center [259, 28] width 397 height 21
paste input "579283007"
type input "579283007"
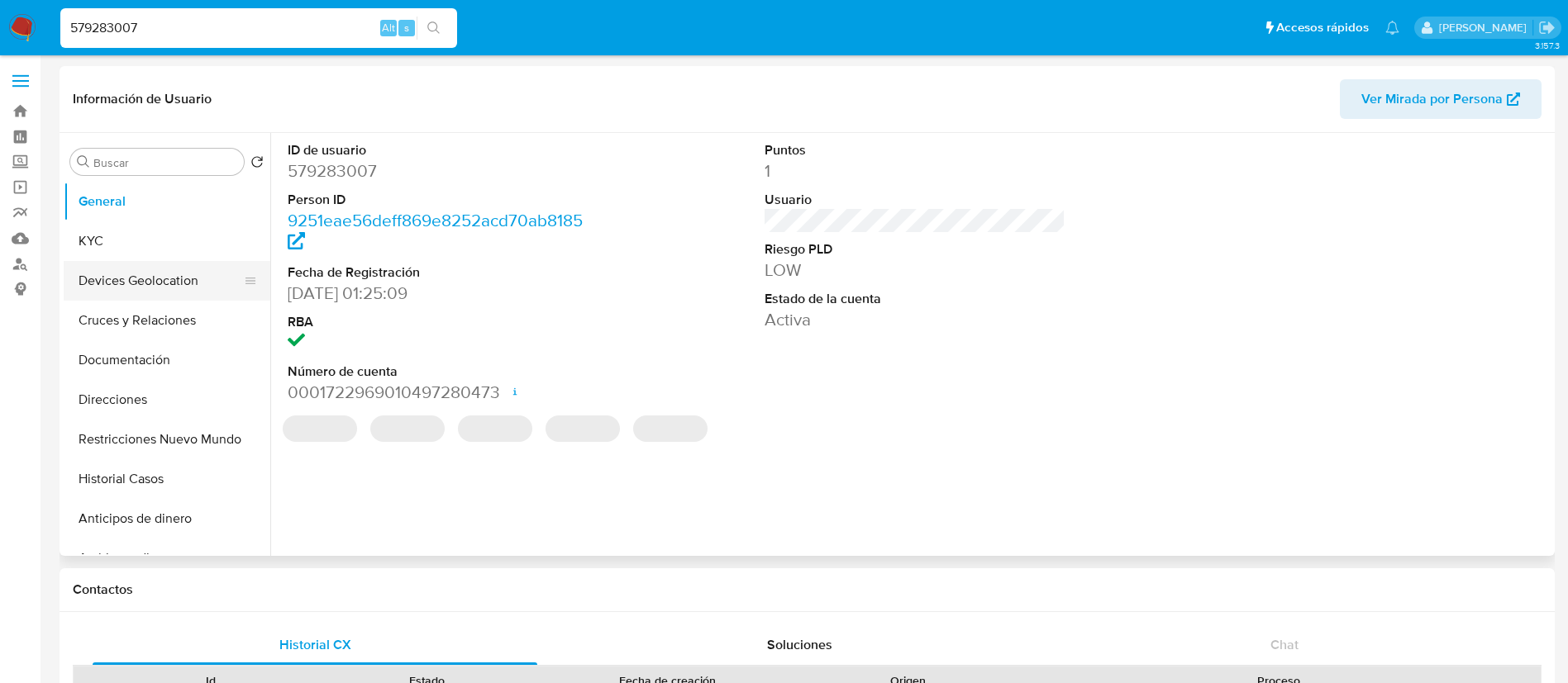
select select "10"
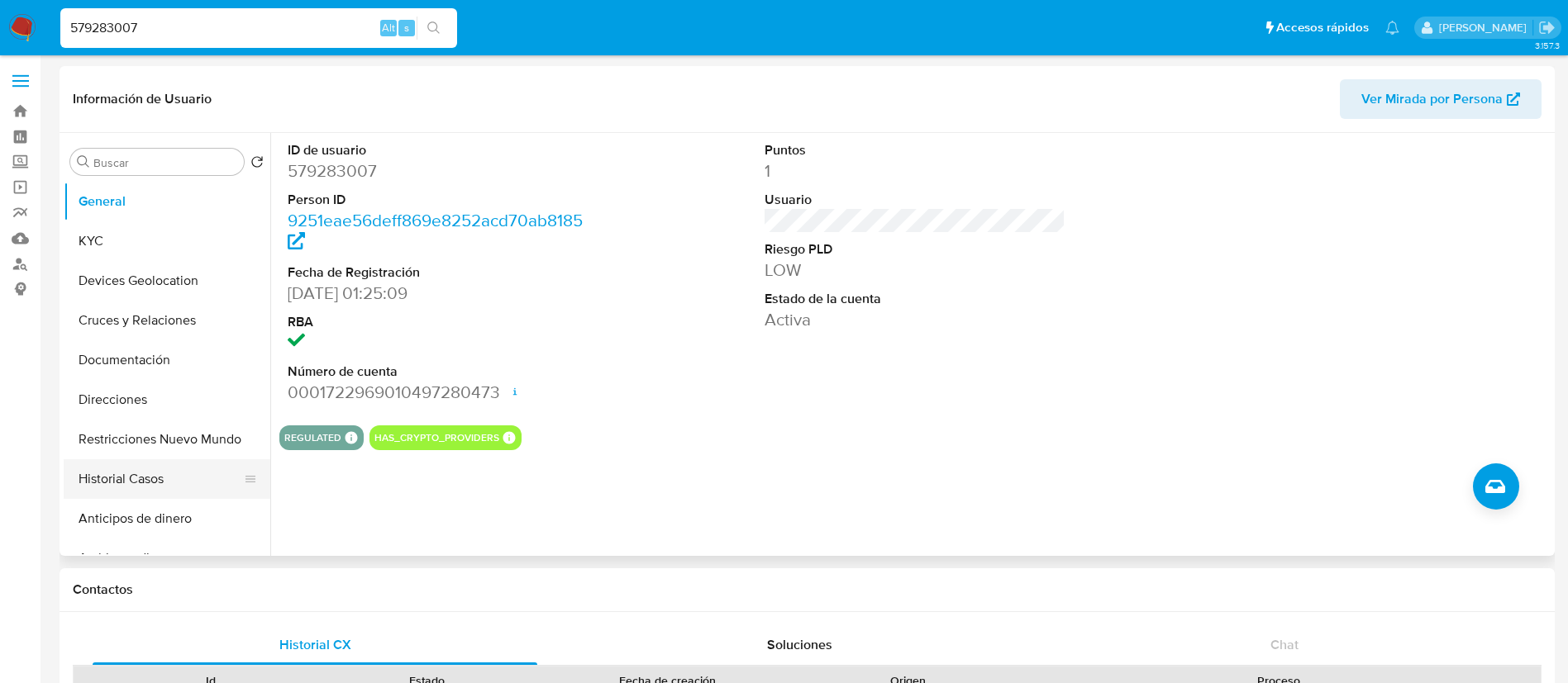
click at [150, 471] on button "Historial Casos" at bounding box center [160, 479] width 193 height 40
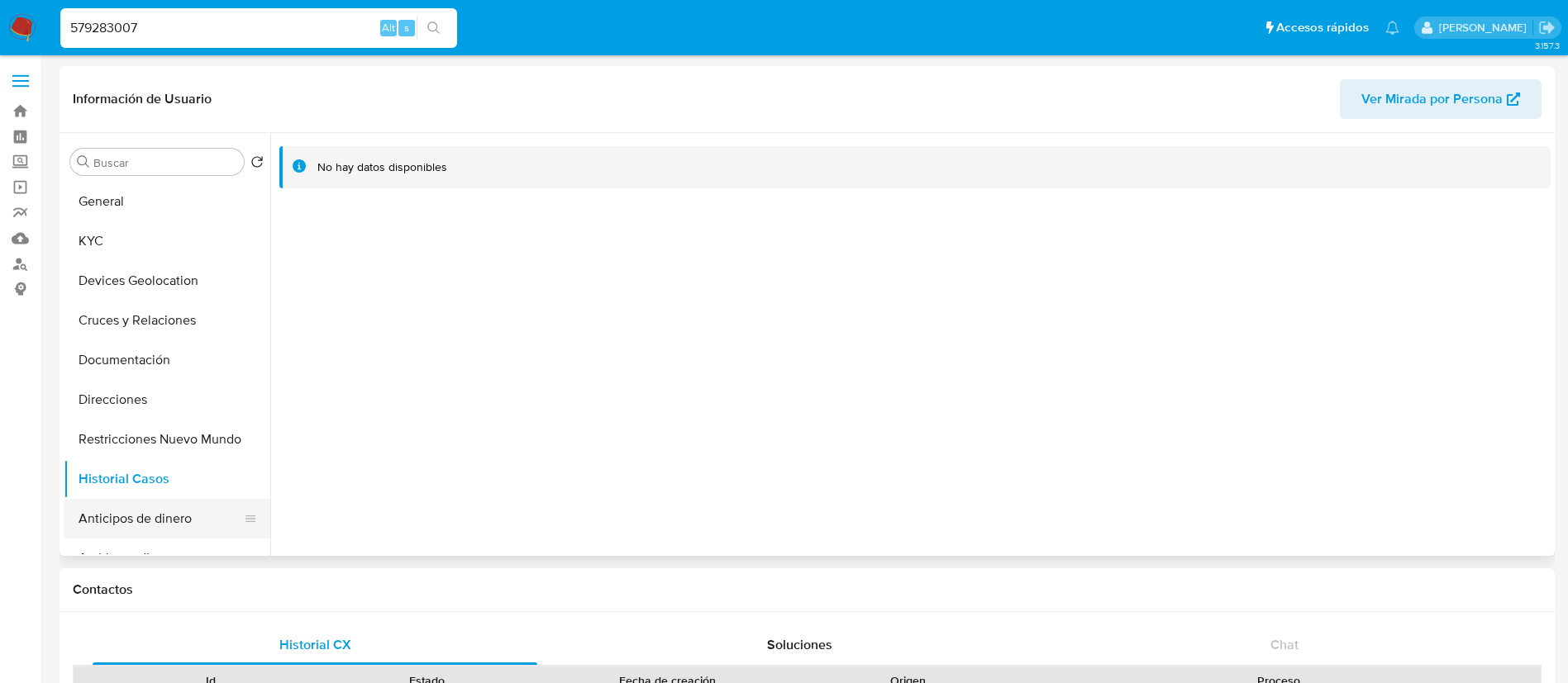
click at [124, 515] on button "Anticipos de dinero" at bounding box center [160, 518] width 193 height 40
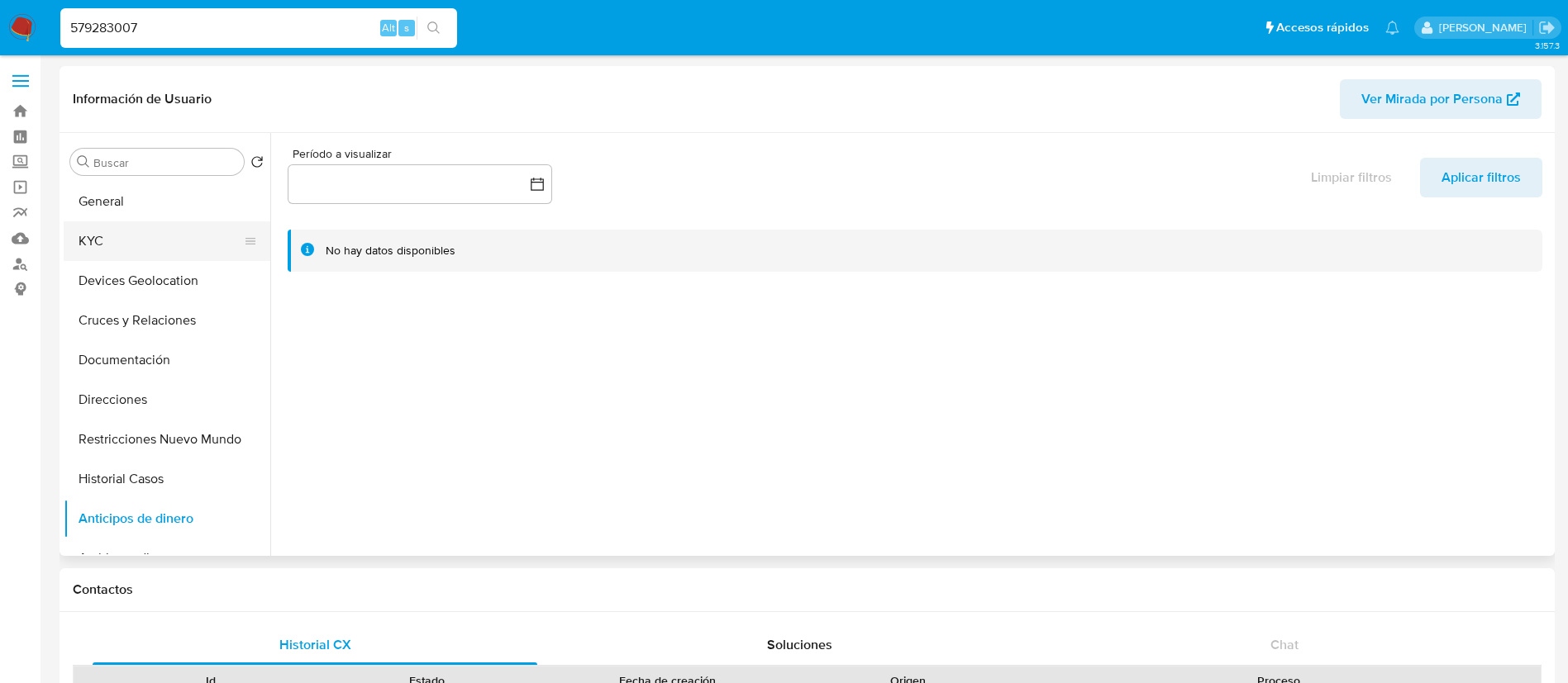
click at [166, 238] on button "KYC" at bounding box center [160, 241] width 193 height 40
